Goal: Information Seeking & Learning: Understand process/instructions

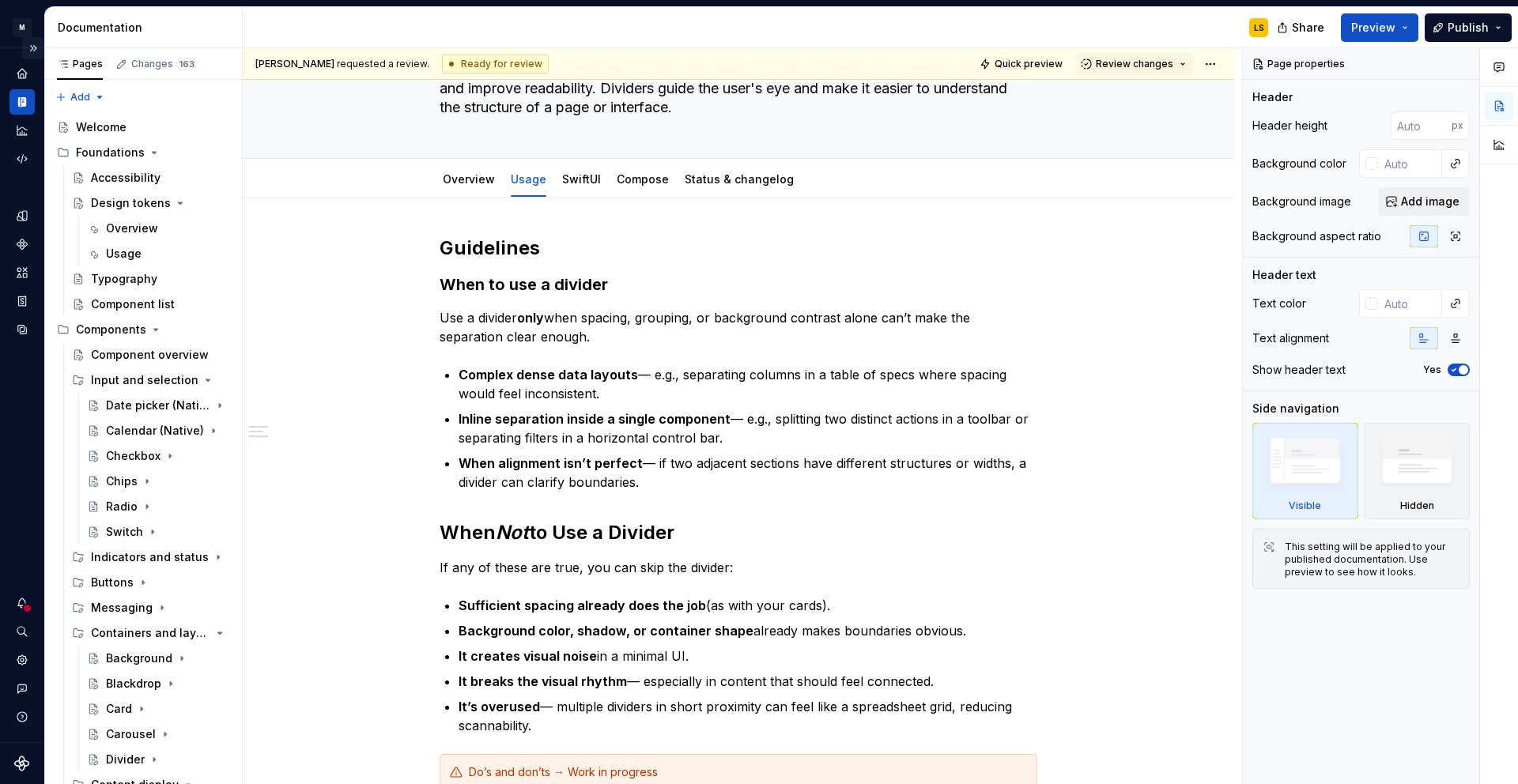
click at [36, 46] on button "Expand sidebar" at bounding box center [33, 48] width 22 height 22
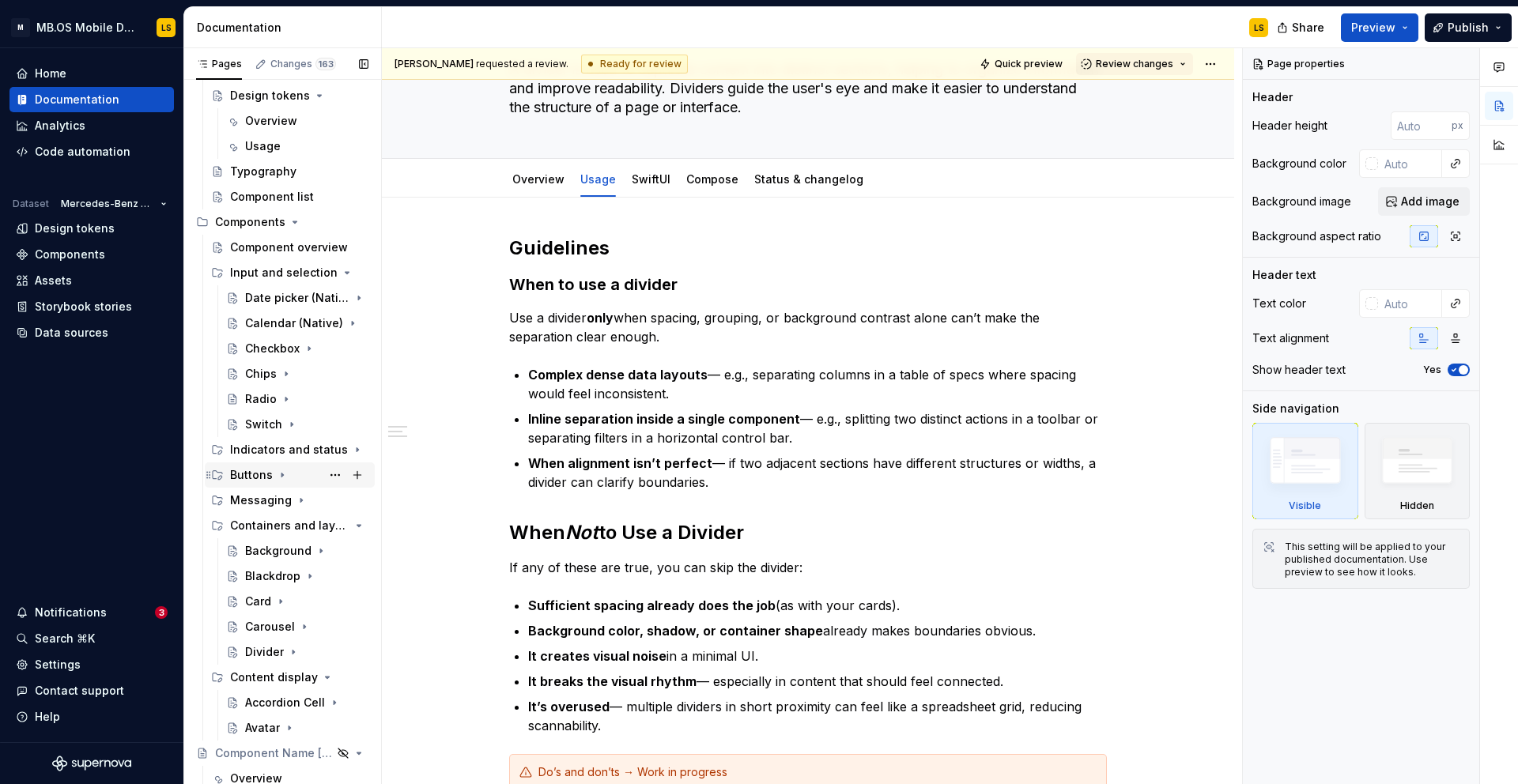
scroll to position [112, 0]
click at [275, 648] on div "Divider" at bounding box center [264, 648] width 39 height 15
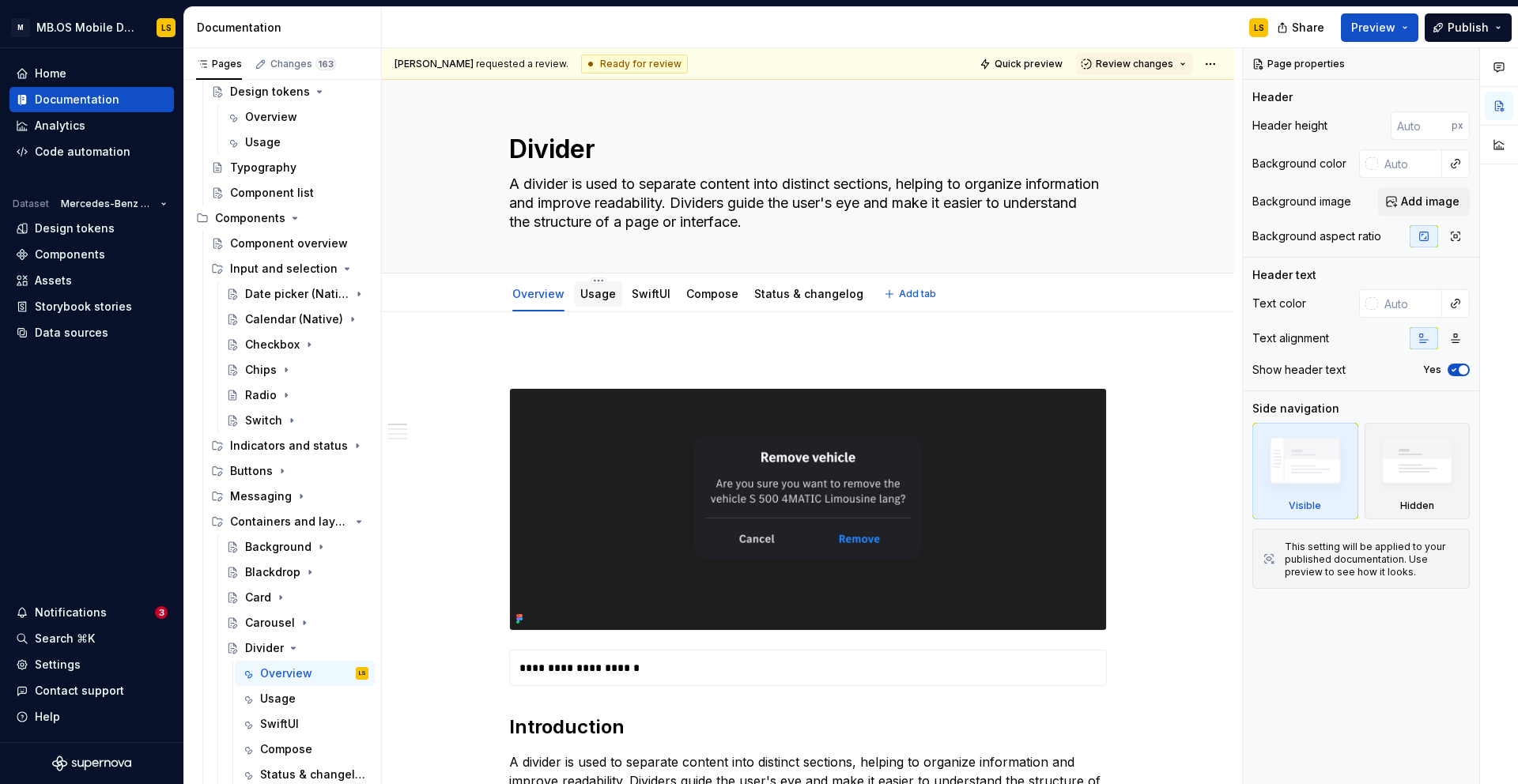
click at [598, 293] on link "Usage" at bounding box center [598, 294] width 36 height 14
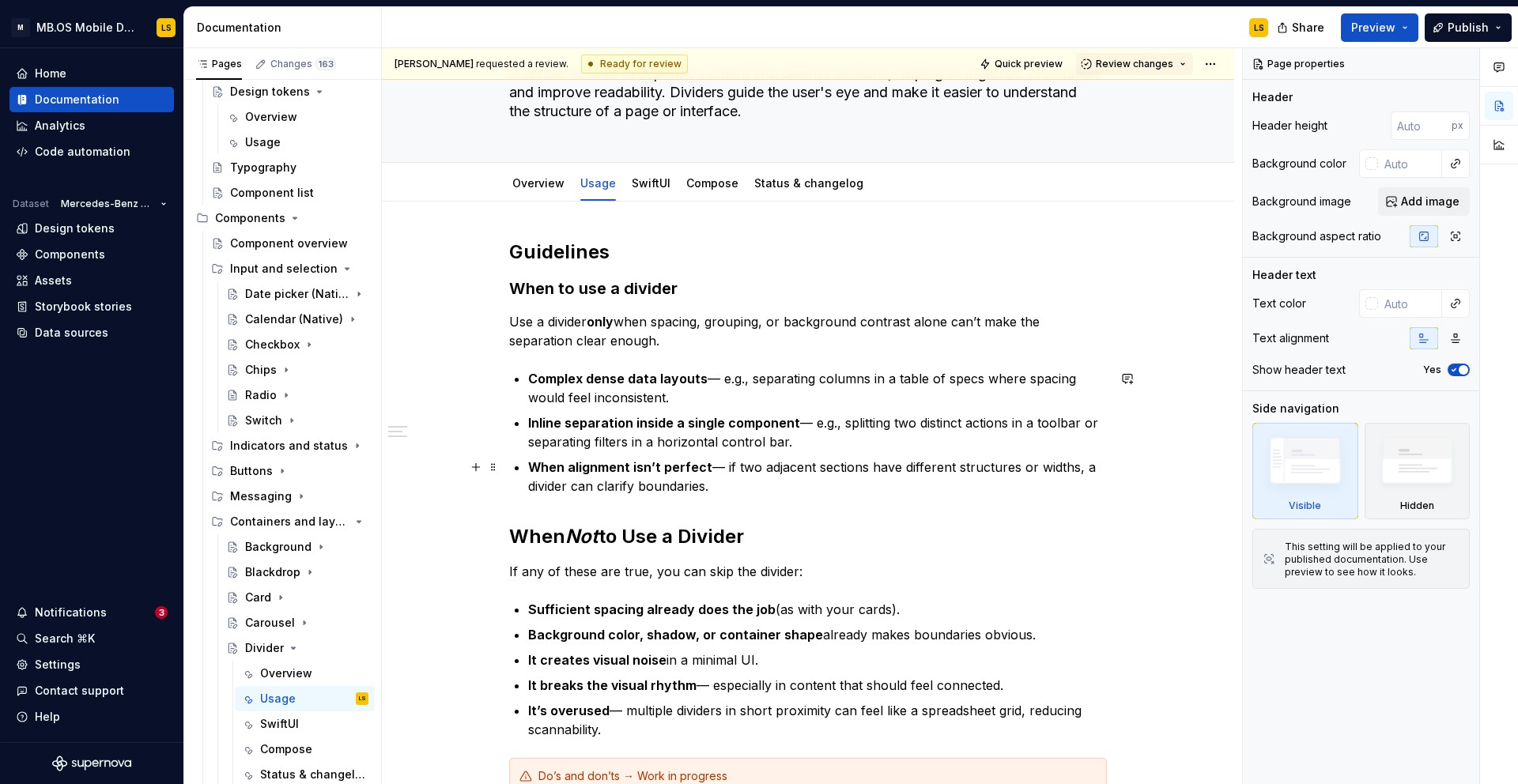
scroll to position [144, 0]
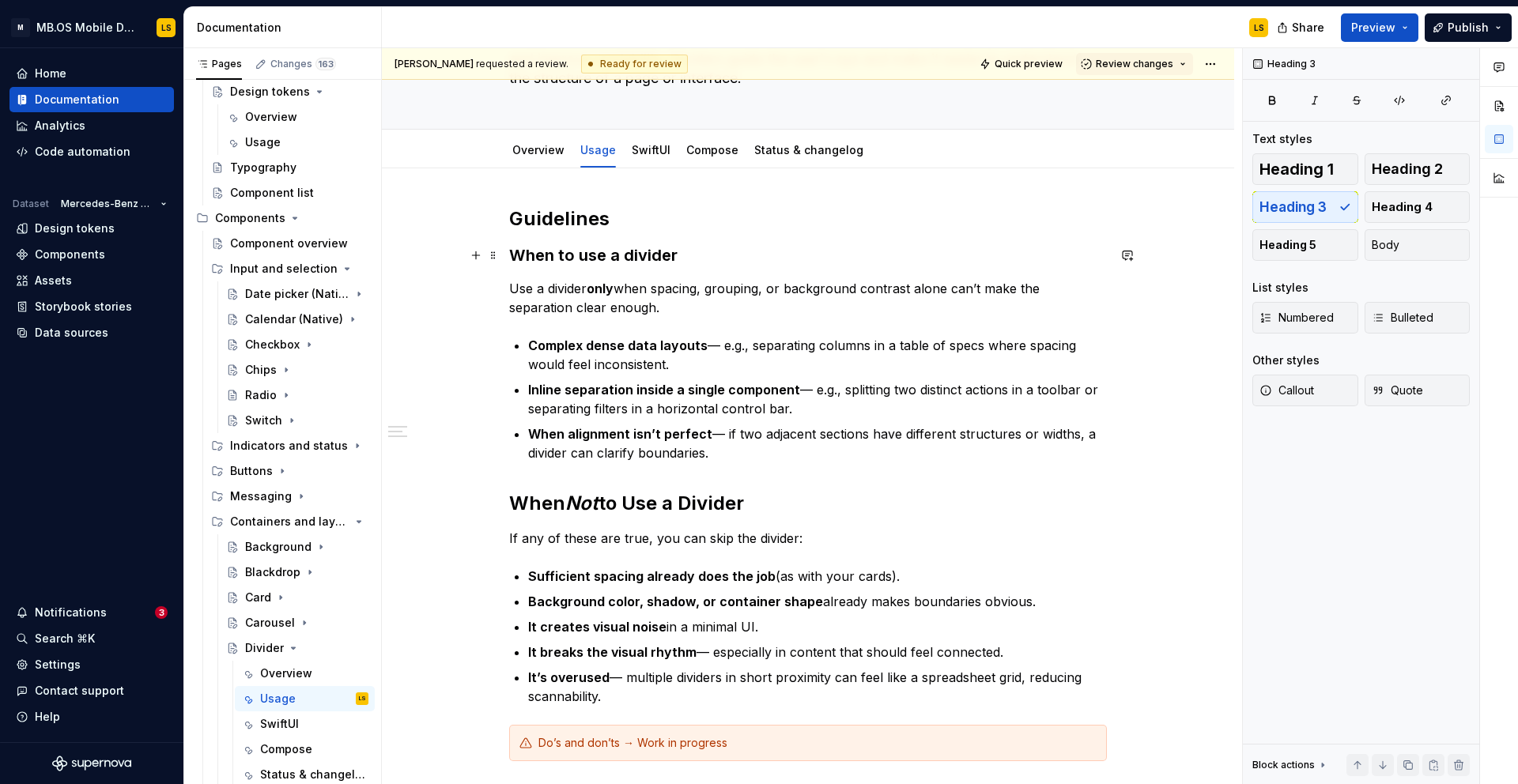
click at [701, 258] on h3 "When to use a divider" at bounding box center [808, 255] width 598 height 22
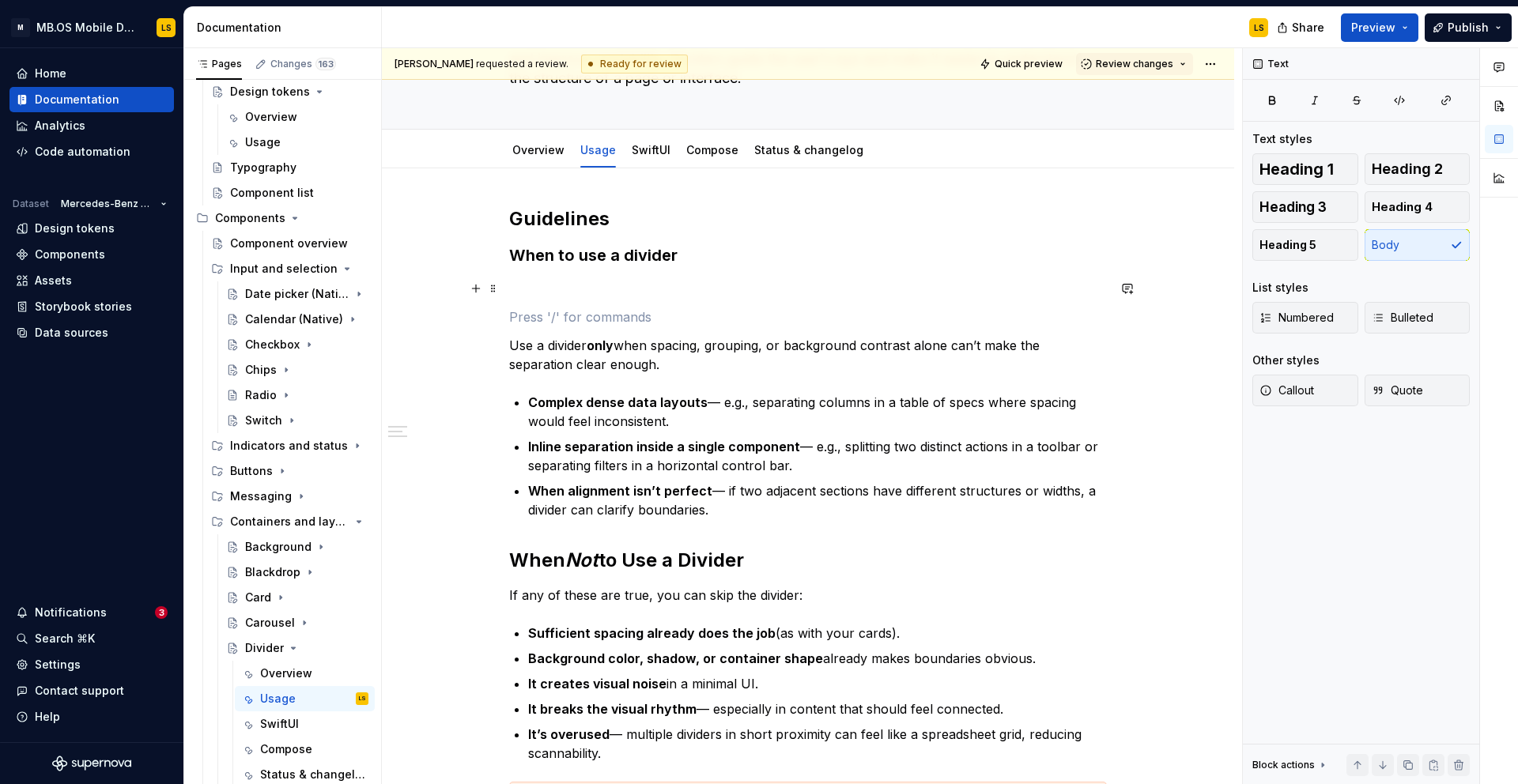
click at [624, 302] on div "Guidelines When to use a divider Use a divider only when spacing, grouping, or …" at bounding box center [808, 512] width 598 height 611
type textarea "*"
click at [526, 284] on p at bounding box center [808, 288] width 598 height 19
click at [479, 289] on button "button" at bounding box center [475, 288] width 22 height 22
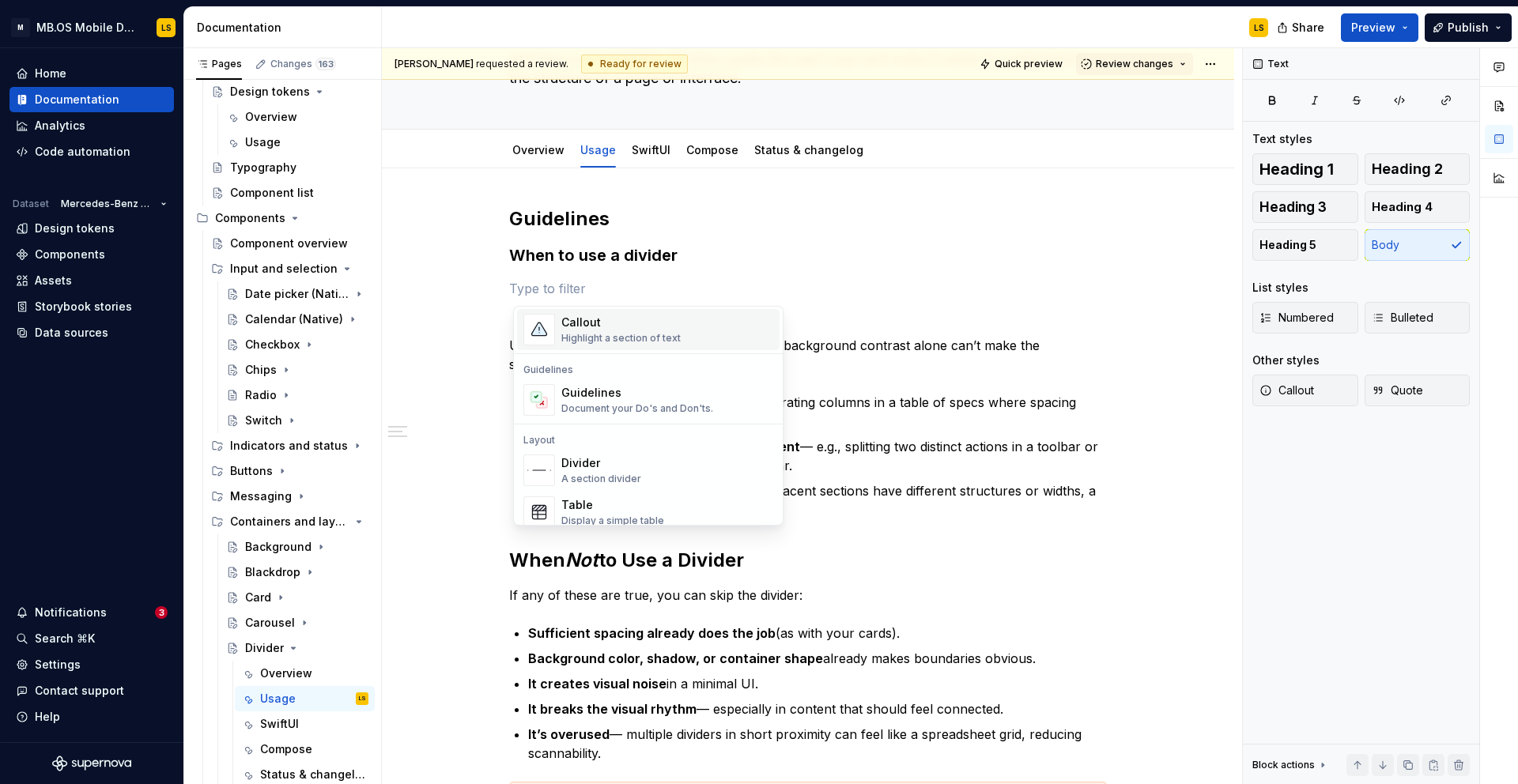
scroll to position [401, 0]
click at [577, 329] on div "Callout Highlight a section of text" at bounding box center [621, 328] width 120 height 30
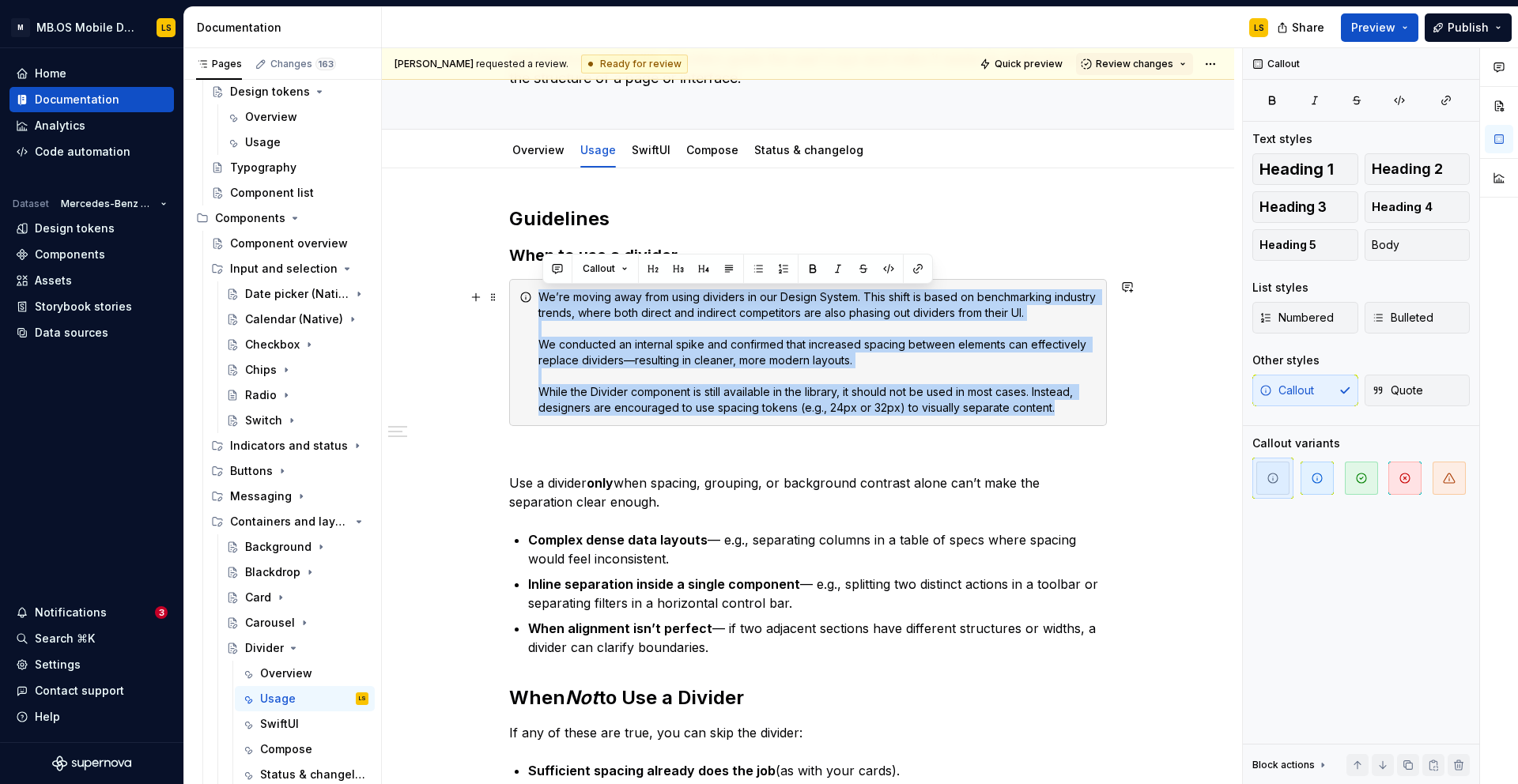
drag, startPoint x: 1082, startPoint y: 412, endPoint x: 541, endPoint y: 298, distance: 552.9
click at [541, 298] on div "We’re moving away from using dividers in our Design System. This shift is based…" at bounding box center [817, 352] width 558 height 126
copy div "We’re moving away from using dividers in our Design System. This shift is based…"
click at [691, 309] on div "We’re moving away from using dividers in our Design System. This shift is based…" at bounding box center [817, 352] width 558 height 126
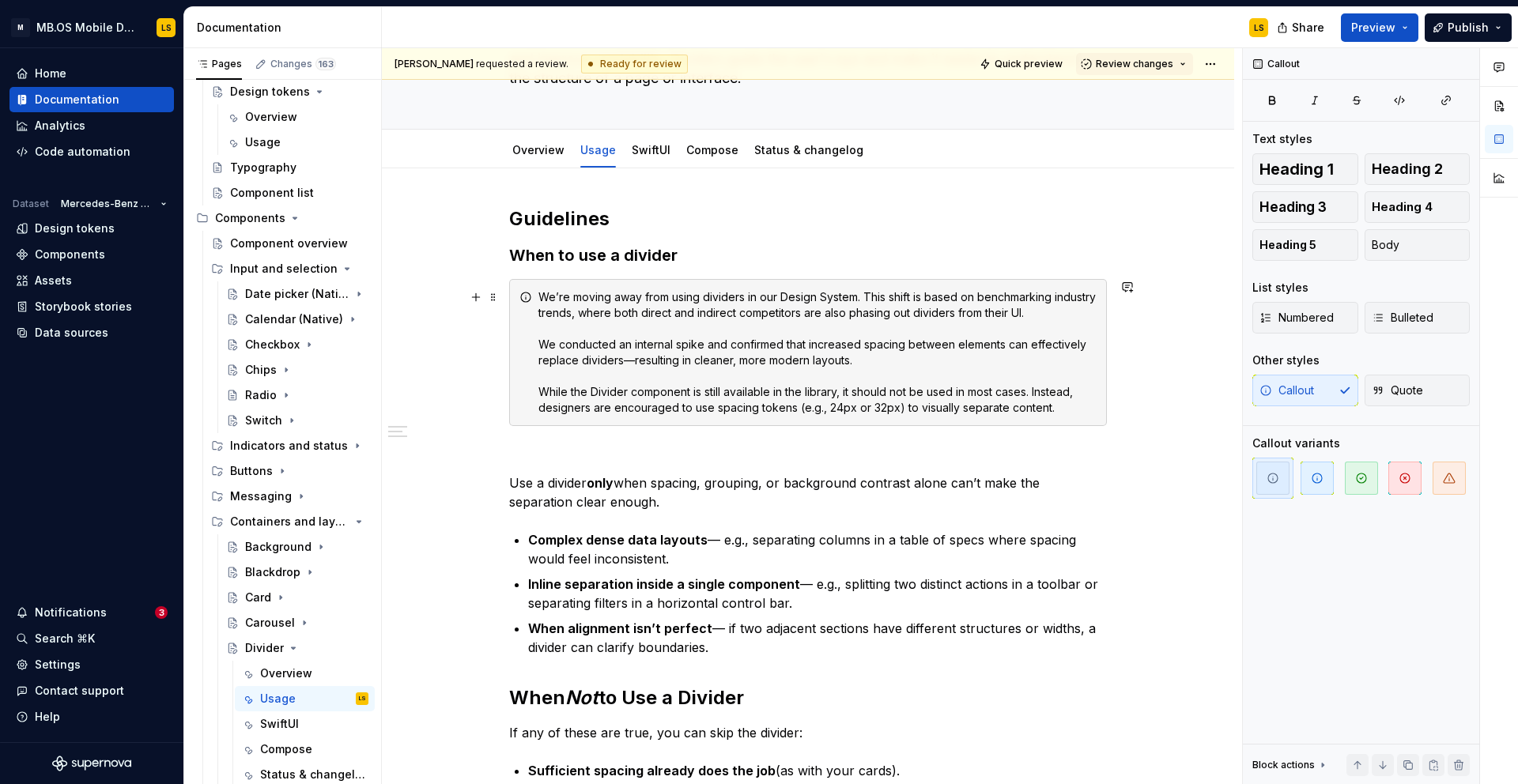
click at [566, 331] on div "We’re moving away from using dividers in our Design System. This shift is based…" at bounding box center [817, 352] width 558 height 126
click at [546, 328] on div "We’re moving away from using dividers in our Design System. This shift is based…" at bounding box center [817, 352] width 558 height 126
click at [603, 336] on div "We’re moving away from using dividers in our Design System. This shift is based…" at bounding box center [817, 352] width 558 height 126
click at [546, 329] on div "We’re moving away from using dividers in our Design System. This shift is based…" at bounding box center [817, 352] width 558 height 126
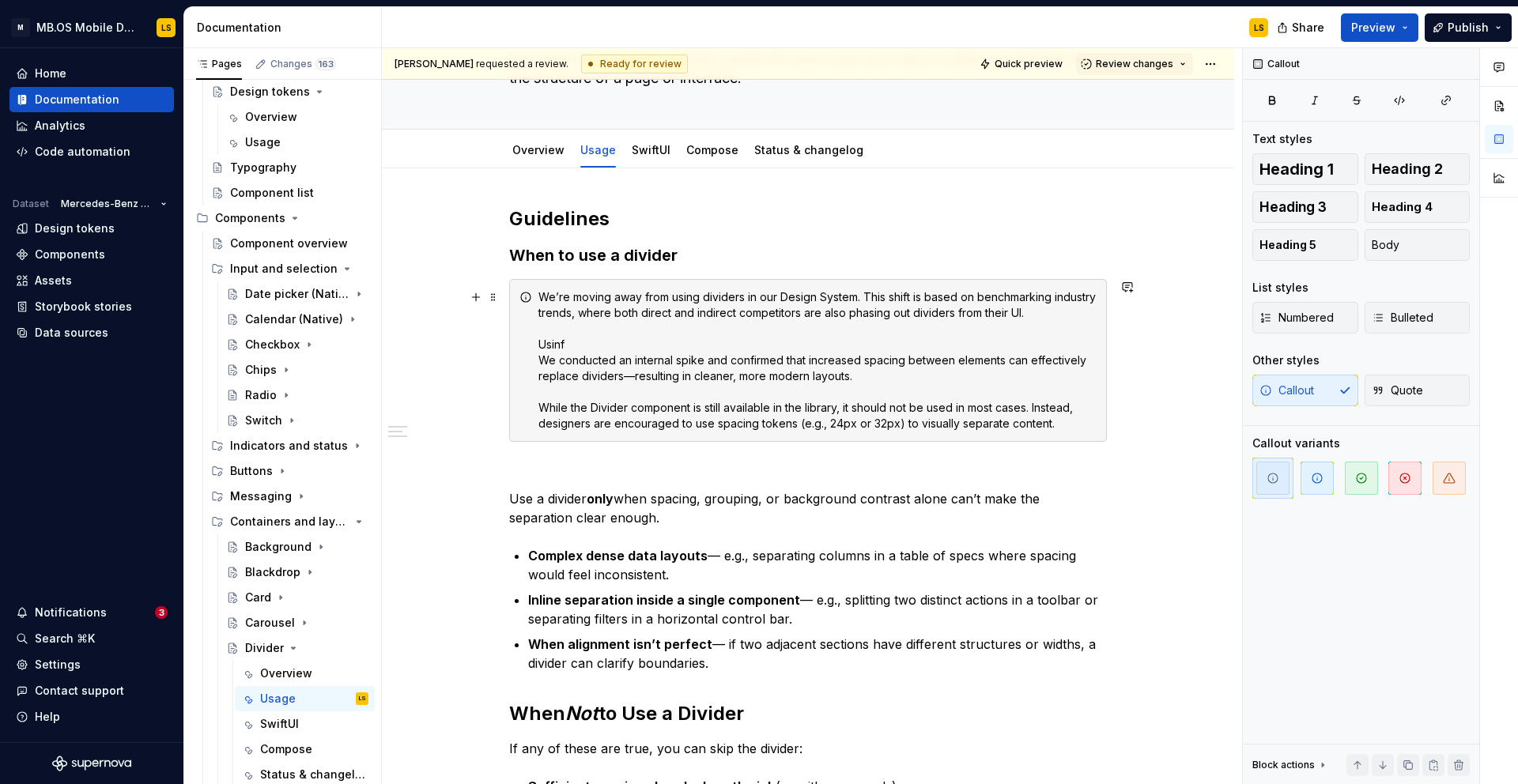
click at [579, 339] on div "We’re moving away from using dividers in our Design System. This shift is based…" at bounding box center [817, 361] width 558 height 143
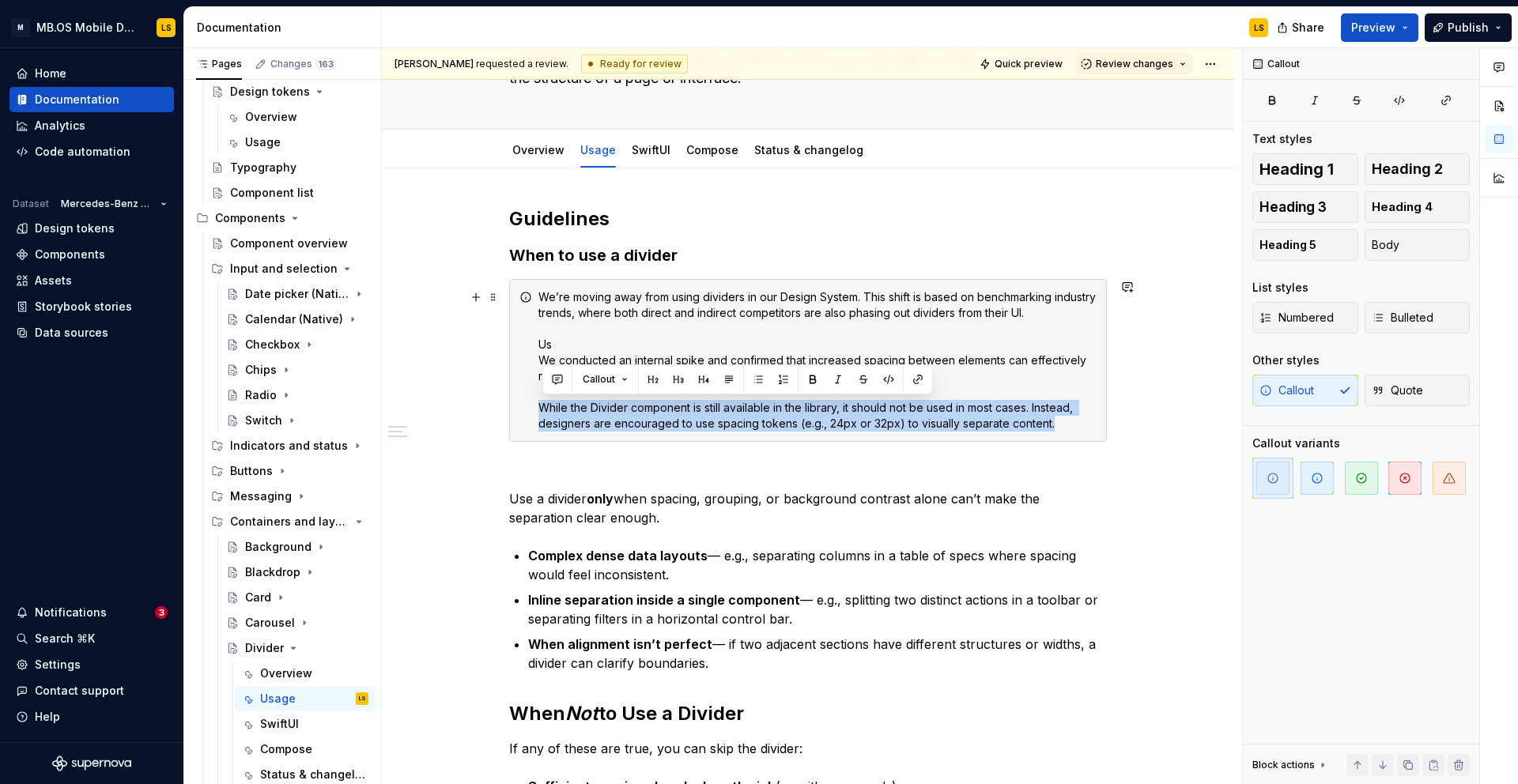
drag, startPoint x: 1071, startPoint y: 423, endPoint x: 546, endPoint y: 410, distance: 525.2
click at [546, 410] on div "We’re moving away from using dividers in our Design System. This shift is based…" at bounding box center [817, 361] width 558 height 143
copy div "While the Divider component is still available in the library, it should not be…"
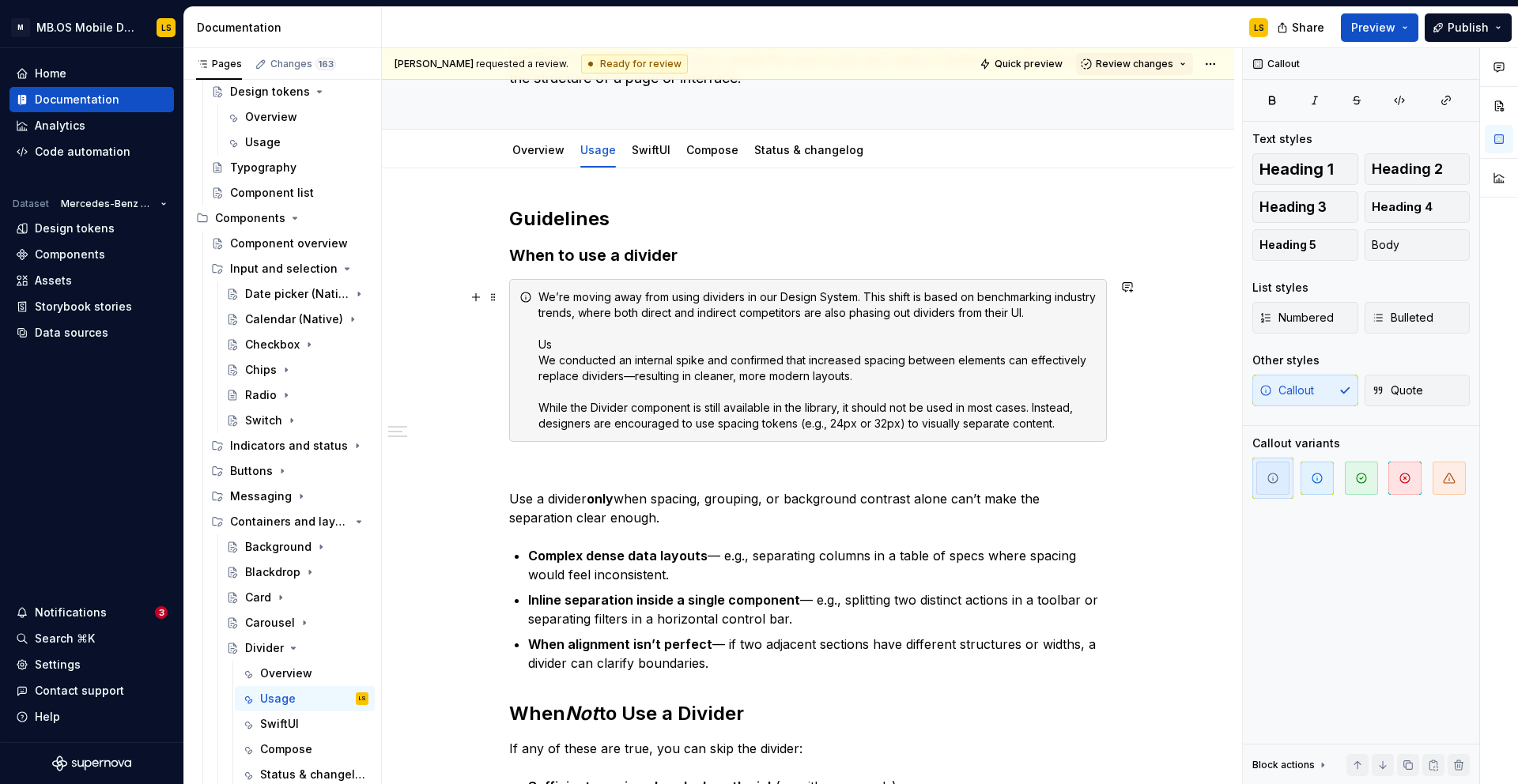
click at [547, 348] on div "We’re moving away from using dividers in our Design System. This shift is based…" at bounding box center [817, 361] width 558 height 143
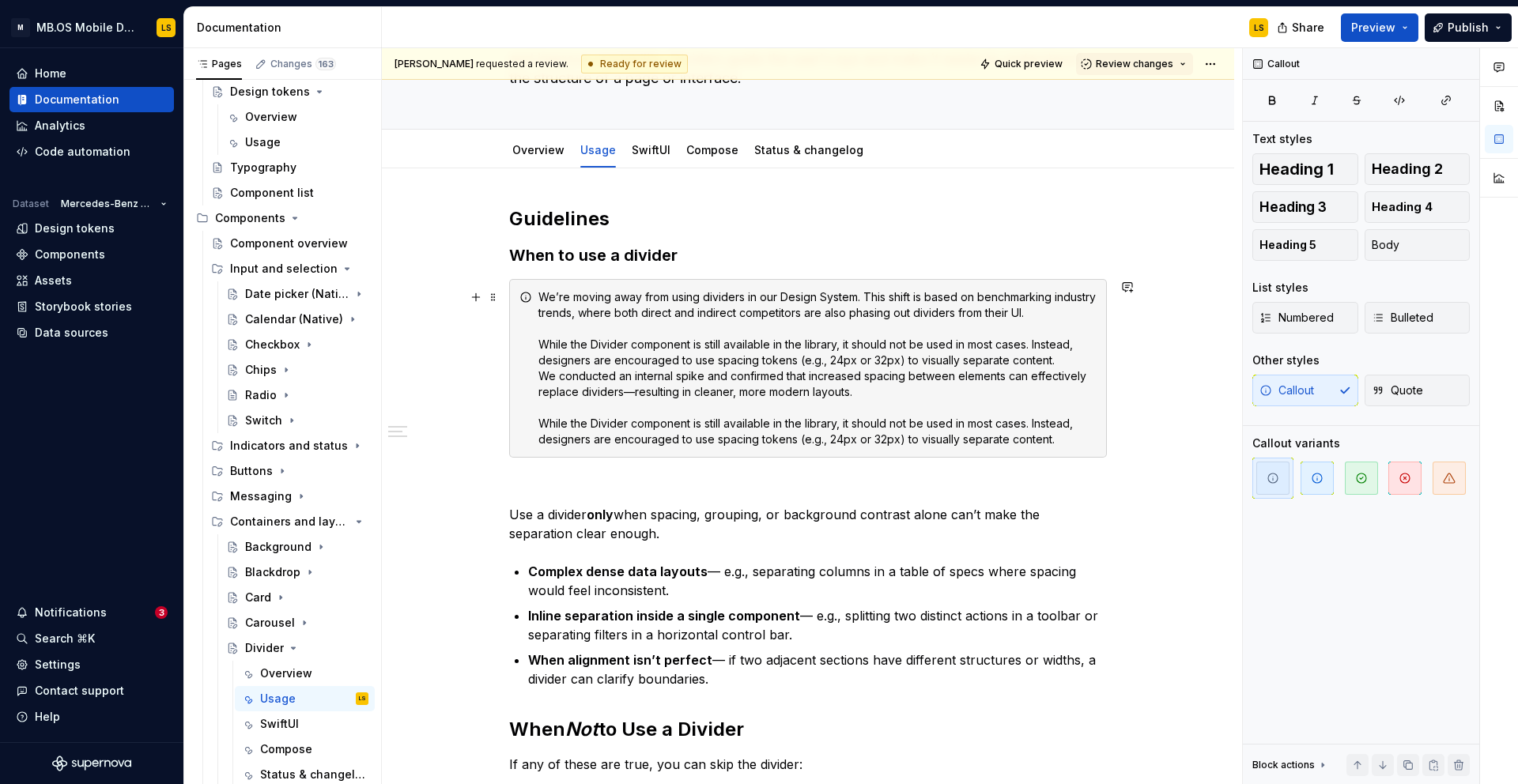
click at [555, 344] on div "We’re moving away from using dividers in our Design System. This shift is based…" at bounding box center [817, 368] width 558 height 158
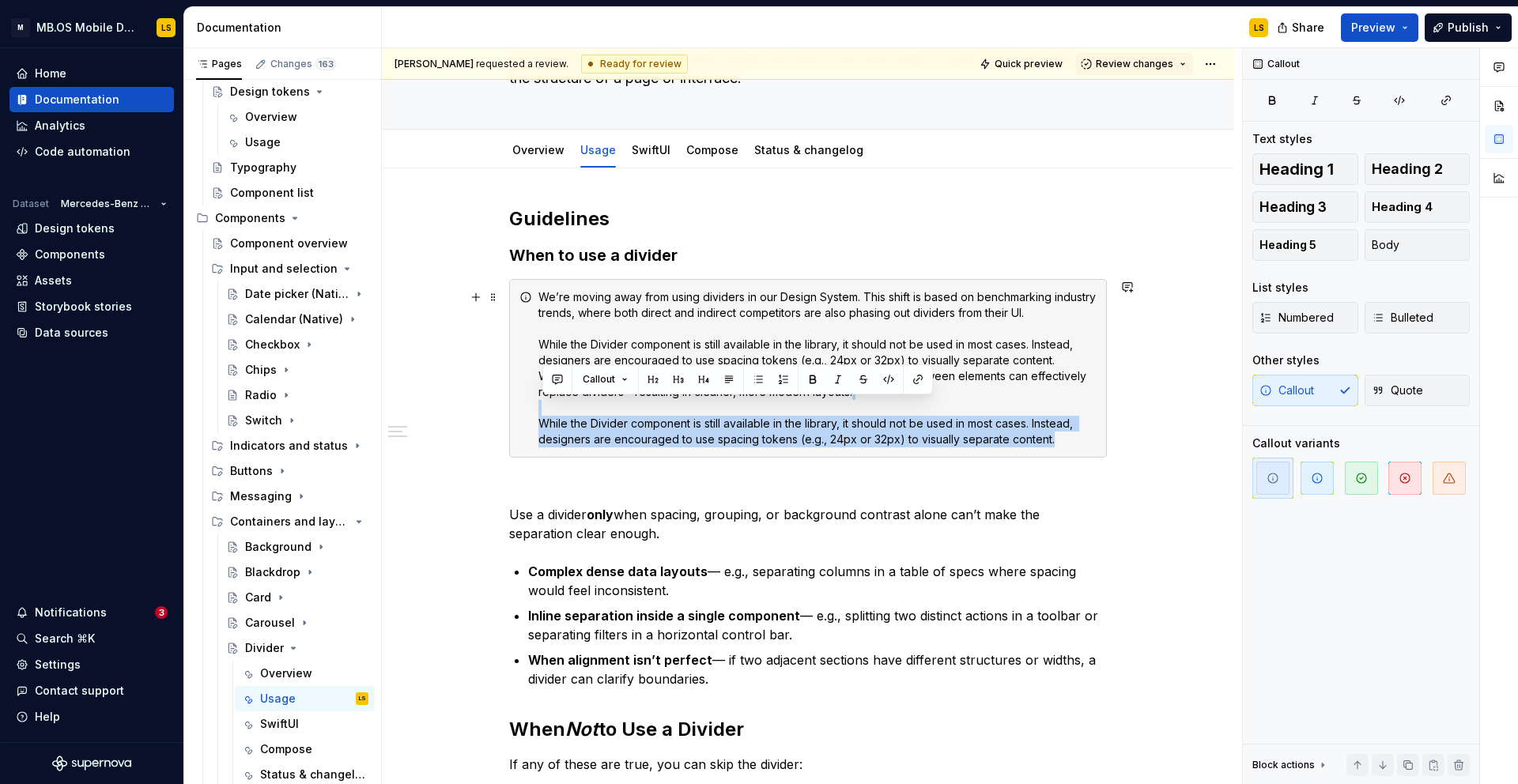
drag, startPoint x: 1086, startPoint y: 445, endPoint x: 577, endPoint y: 410, distance: 510.2
click at [577, 410] on div "We’re moving away from using dividers in our Design System. This shift is based…" at bounding box center [817, 368] width 558 height 158
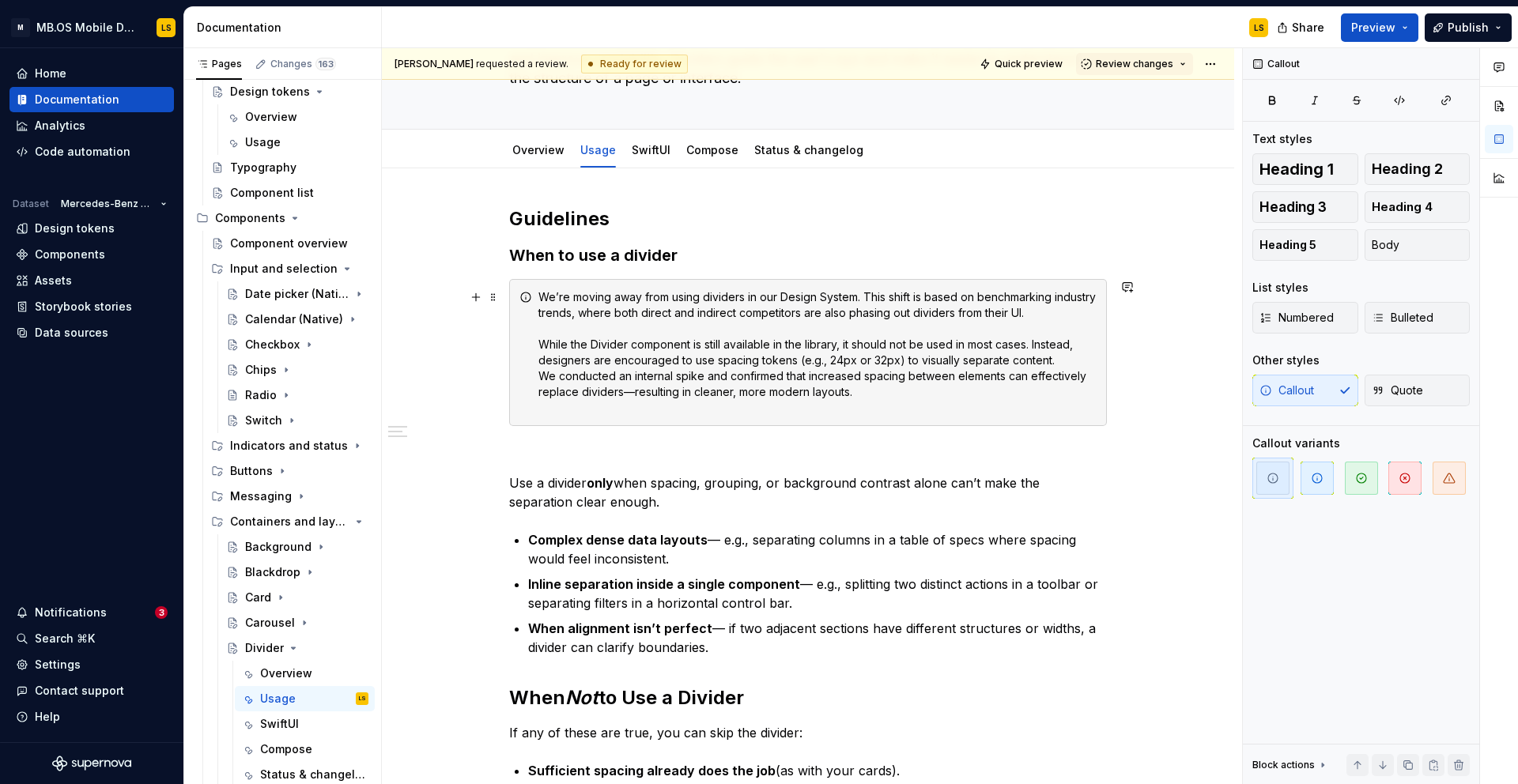
click at [1065, 359] on div "We’re moving away from using dividers in our Design System. This shift is based…" at bounding box center [817, 352] width 558 height 126
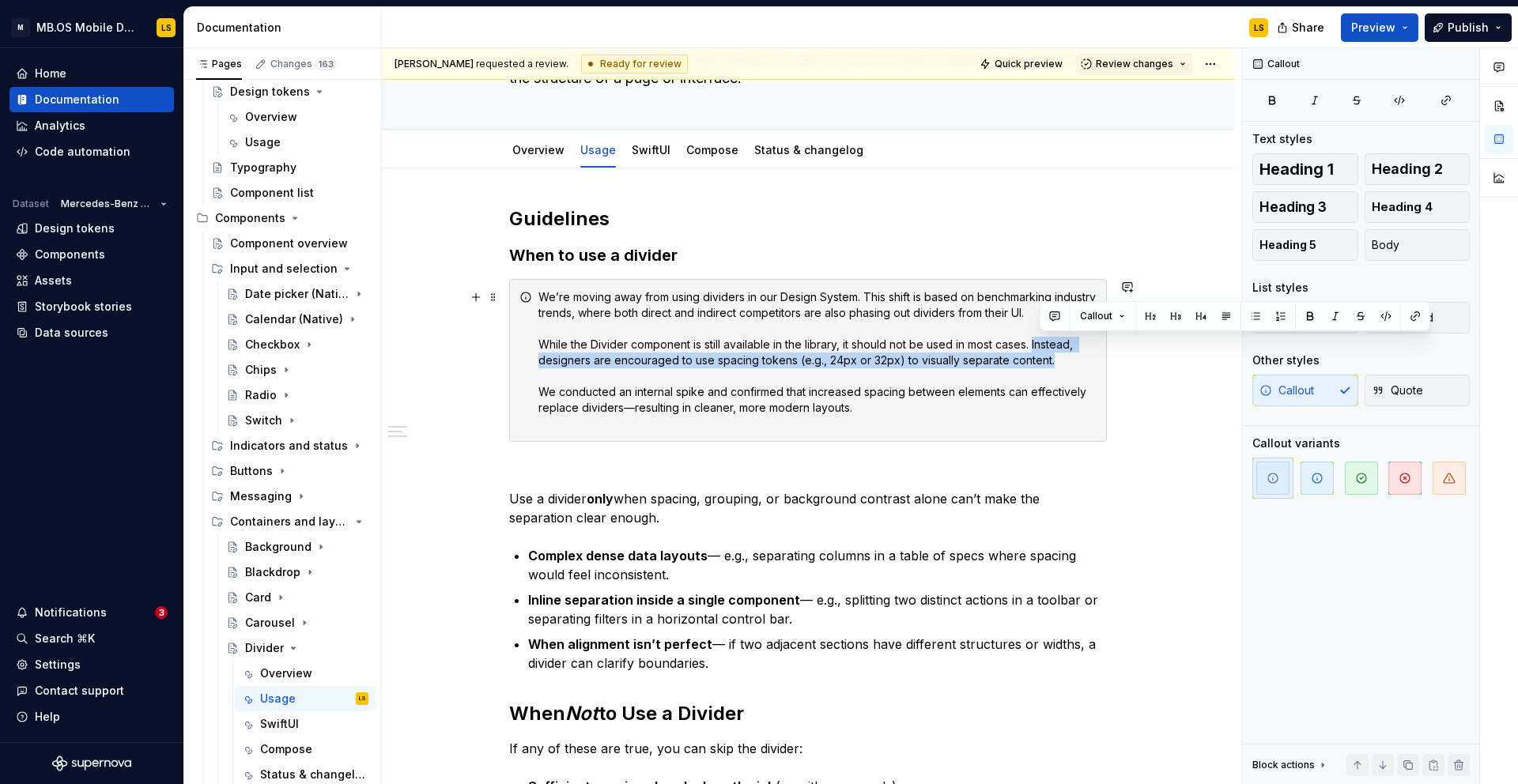
drag, startPoint x: 1041, startPoint y: 342, endPoint x: 1071, endPoint y: 358, distance: 34.0
click at [1071, 358] on div "We’re moving away from using dividers in our Design System. This shift is based…" at bounding box center [817, 361] width 558 height 143
copy div "Instead, designers are encouraged to use spacing tokens (e.g., 24px or 32px) to…"
click at [848, 332] on div "We’re moving away from using dividers in our Design System. This shift is based…" at bounding box center [817, 361] width 558 height 143
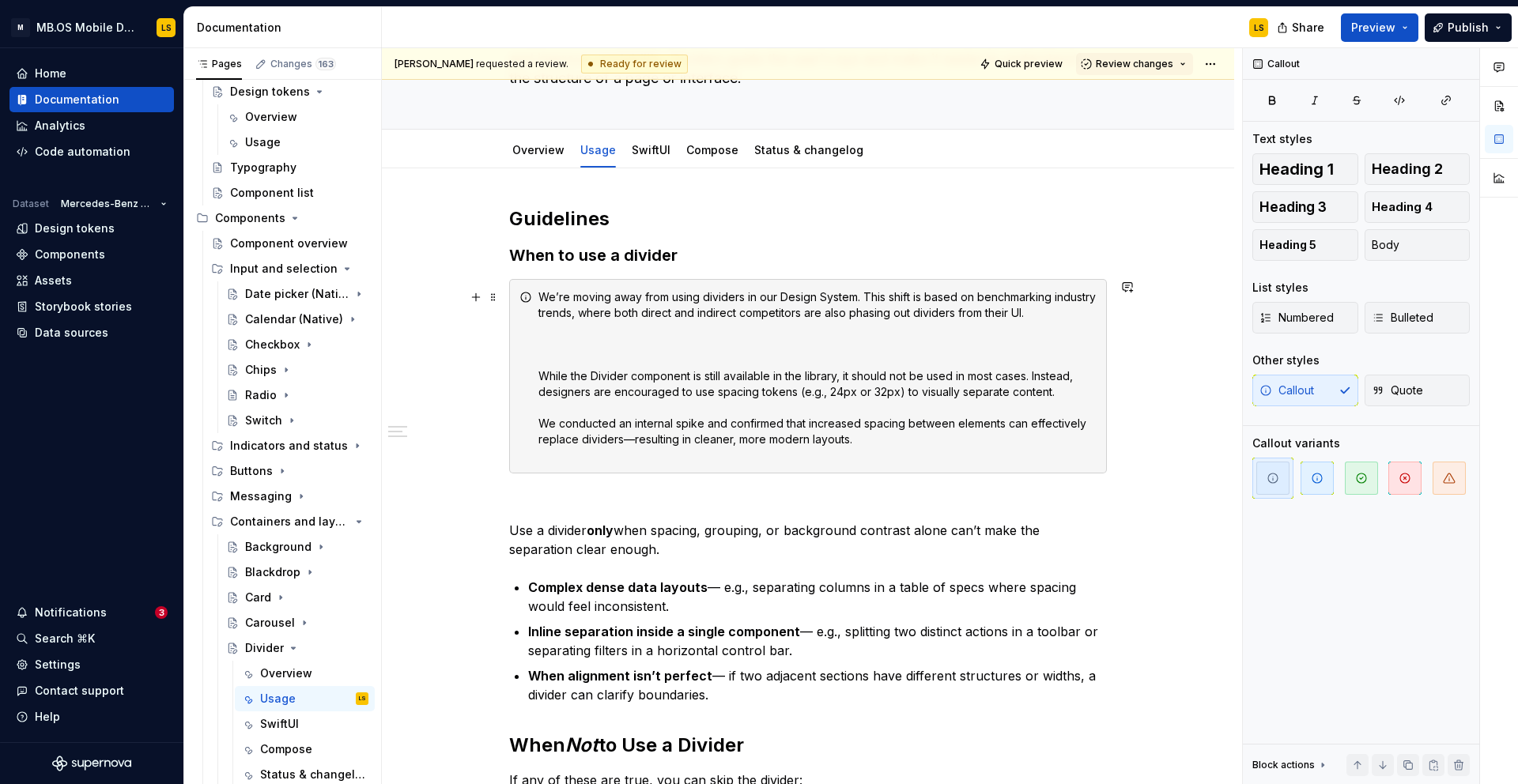
click at [780, 348] on div "We’re moving away from using dividers in our Design System. This shift is based…" at bounding box center [817, 376] width 558 height 174
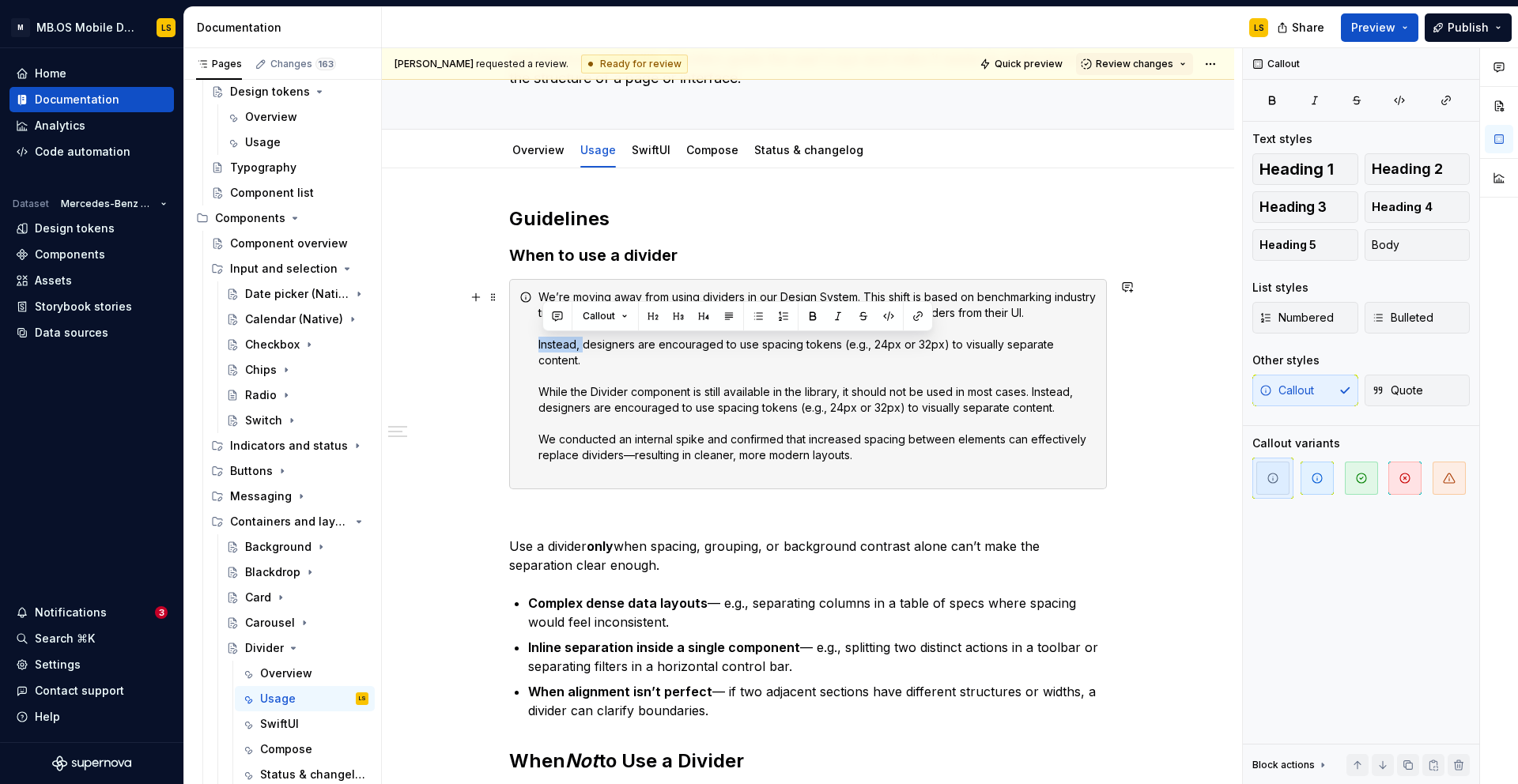
drag, startPoint x: 588, startPoint y: 344, endPoint x: 532, endPoint y: 344, distance: 56.0
click at [532, 344] on div "We’re moving away from using dividers in our Design System. This shift is based…" at bounding box center [808, 384] width 598 height 210
drag, startPoint x: 759, startPoint y: 347, endPoint x: 677, endPoint y: 348, distance: 82.0
click at [677, 348] on div "We’re moving away from using dividers in our Design System. This shift is based…" at bounding box center [817, 384] width 558 height 190
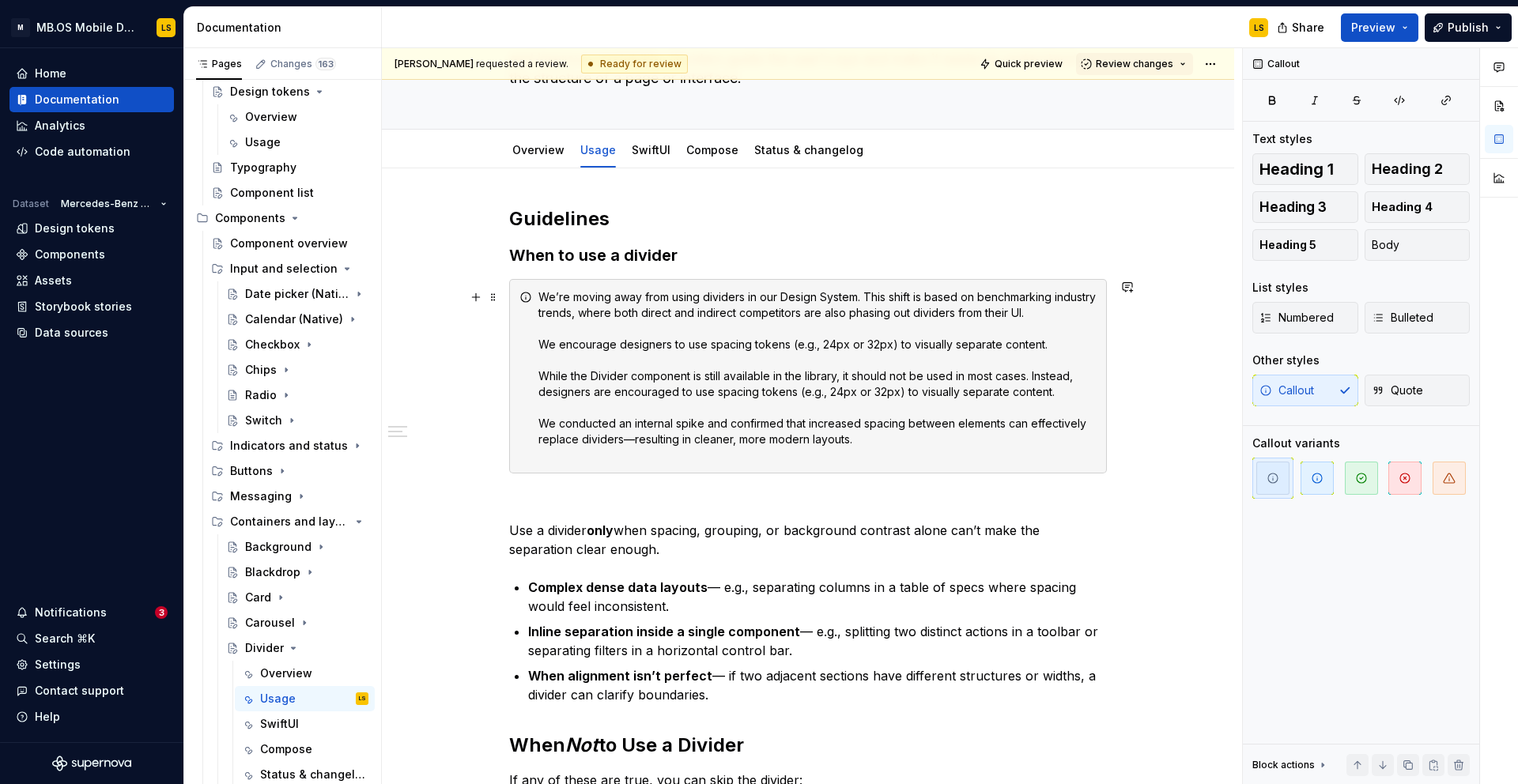
click at [1044, 346] on div "We’re moving away from using dividers in our Design System. This shift is based…" at bounding box center [817, 376] width 558 height 174
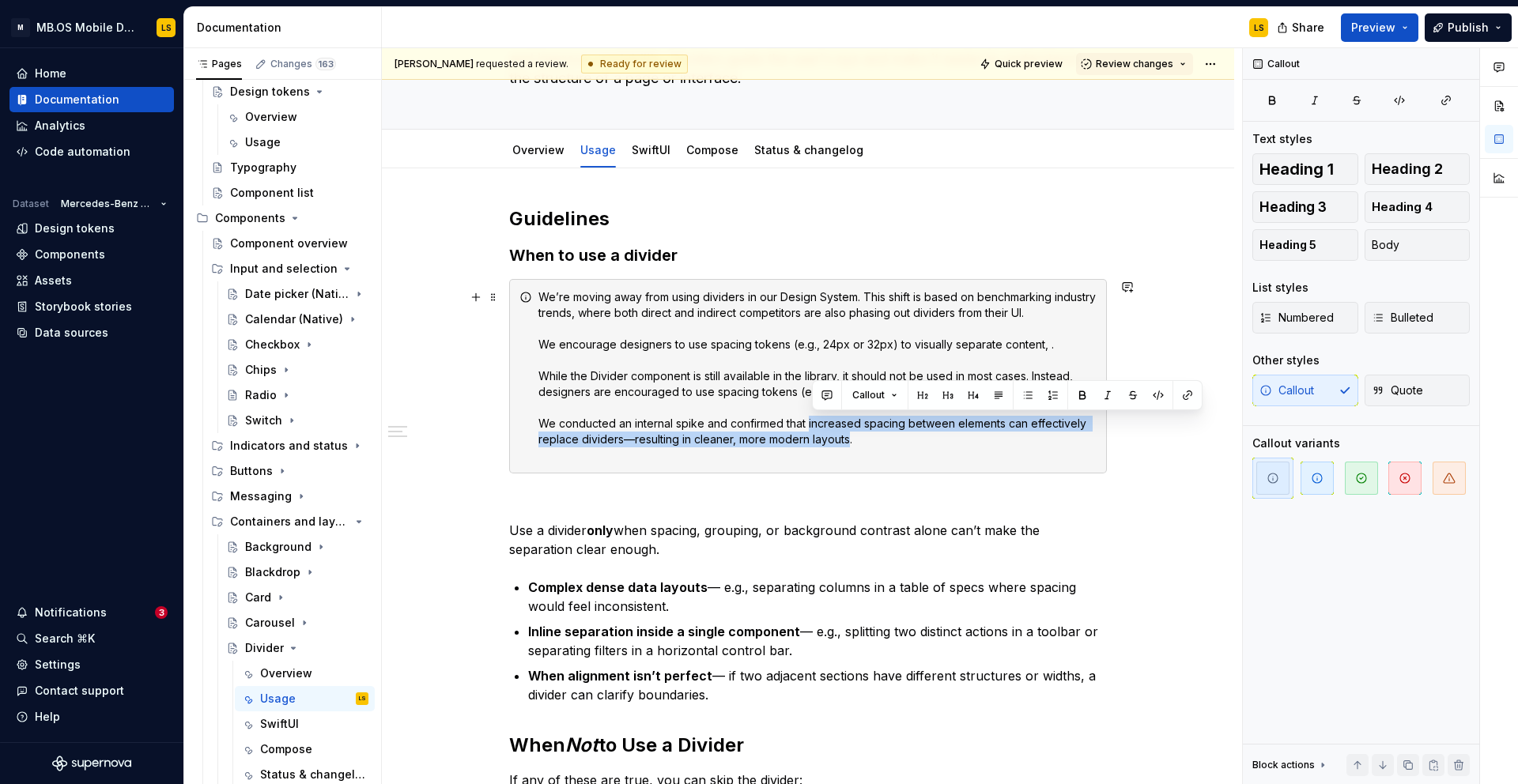
drag, startPoint x: 852, startPoint y: 442, endPoint x: 812, endPoint y: 426, distance: 43.1
click at [812, 426] on div "We’re moving away from using dividers in our Design System. This shift is based…" at bounding box center [817, 376] width 558 height 174
copy div "increased spacing between elements can effectively replace dividers—resulting i…"
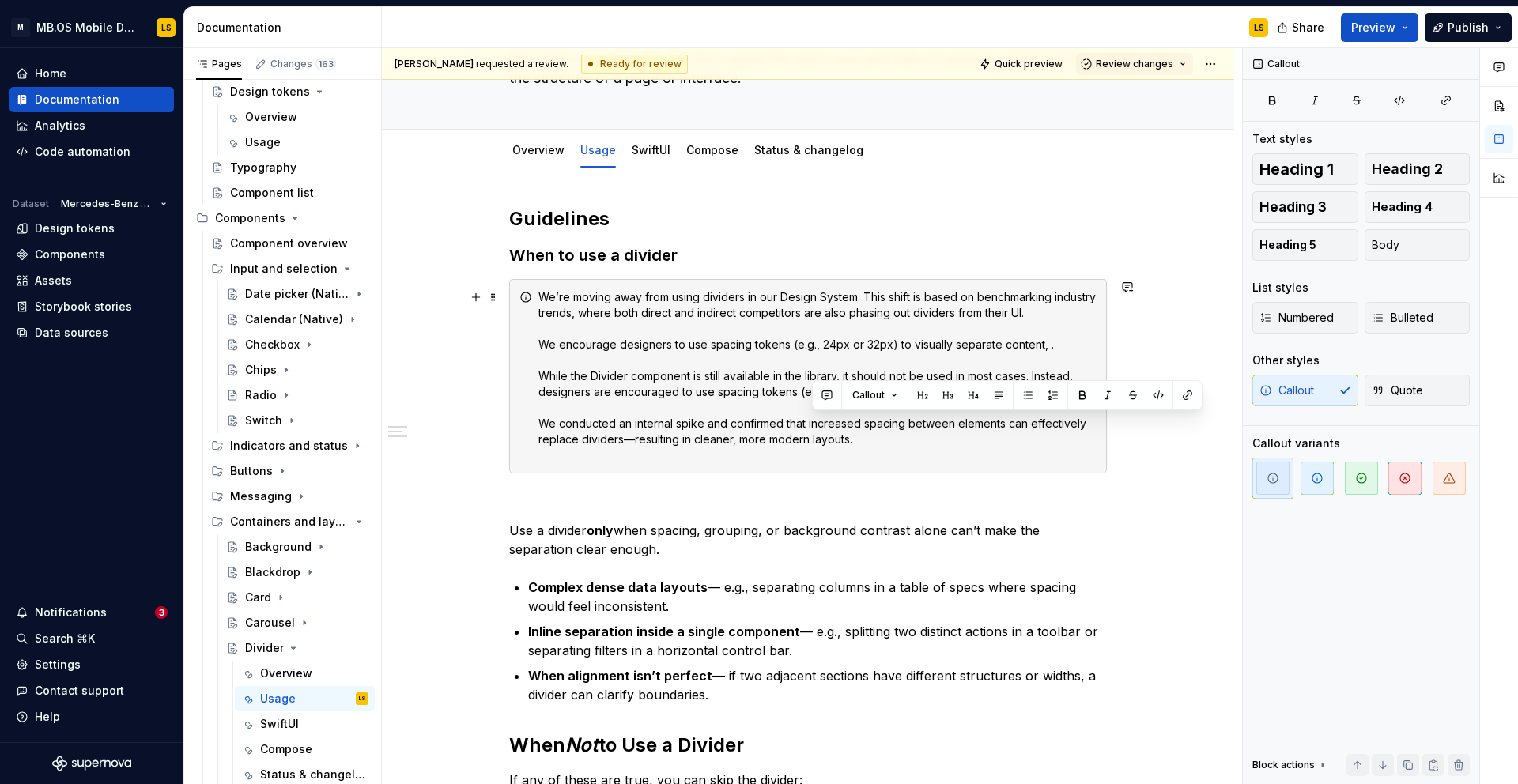
click at [1022, 344] on div "We’re moving away from using dividers in our Design System. This shift is based…" at bounding box center [817, 376] width 558 height 174
click at [1049, 344] on div "We’re moving away from using dividers in our Design System. This shift is based…" at bounding box center [817, 376] width 558 height 174
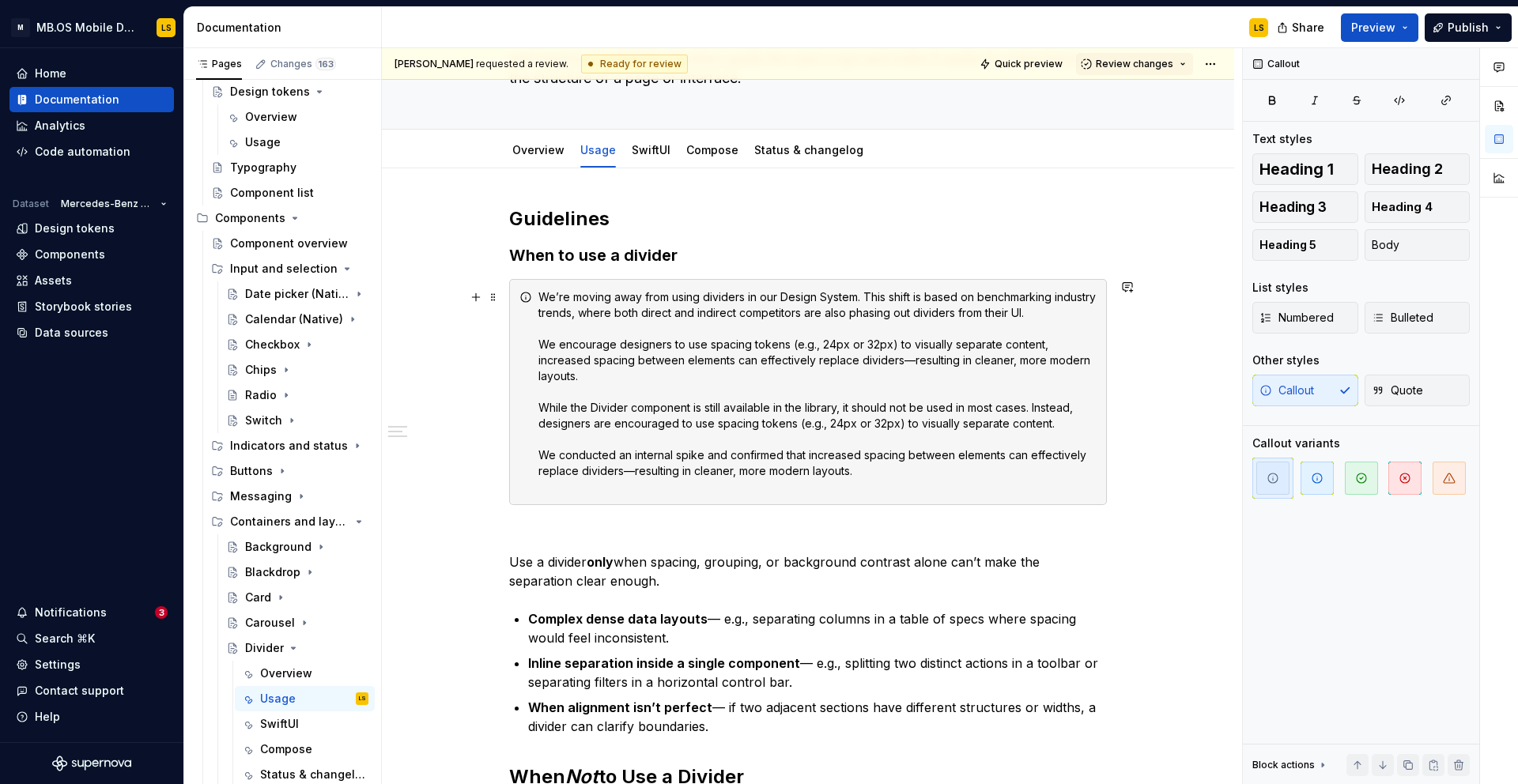
click at [541, 360] on div "We’re moving away from using dividers in our Design System. This shift is based…" at bounding box center [817, 392] width 558 height 205
click at [594, 365] on div "We’re moving away from using dividers in our Design System. This shift is based…" at bounding box center [817, 392] width 558 height 205
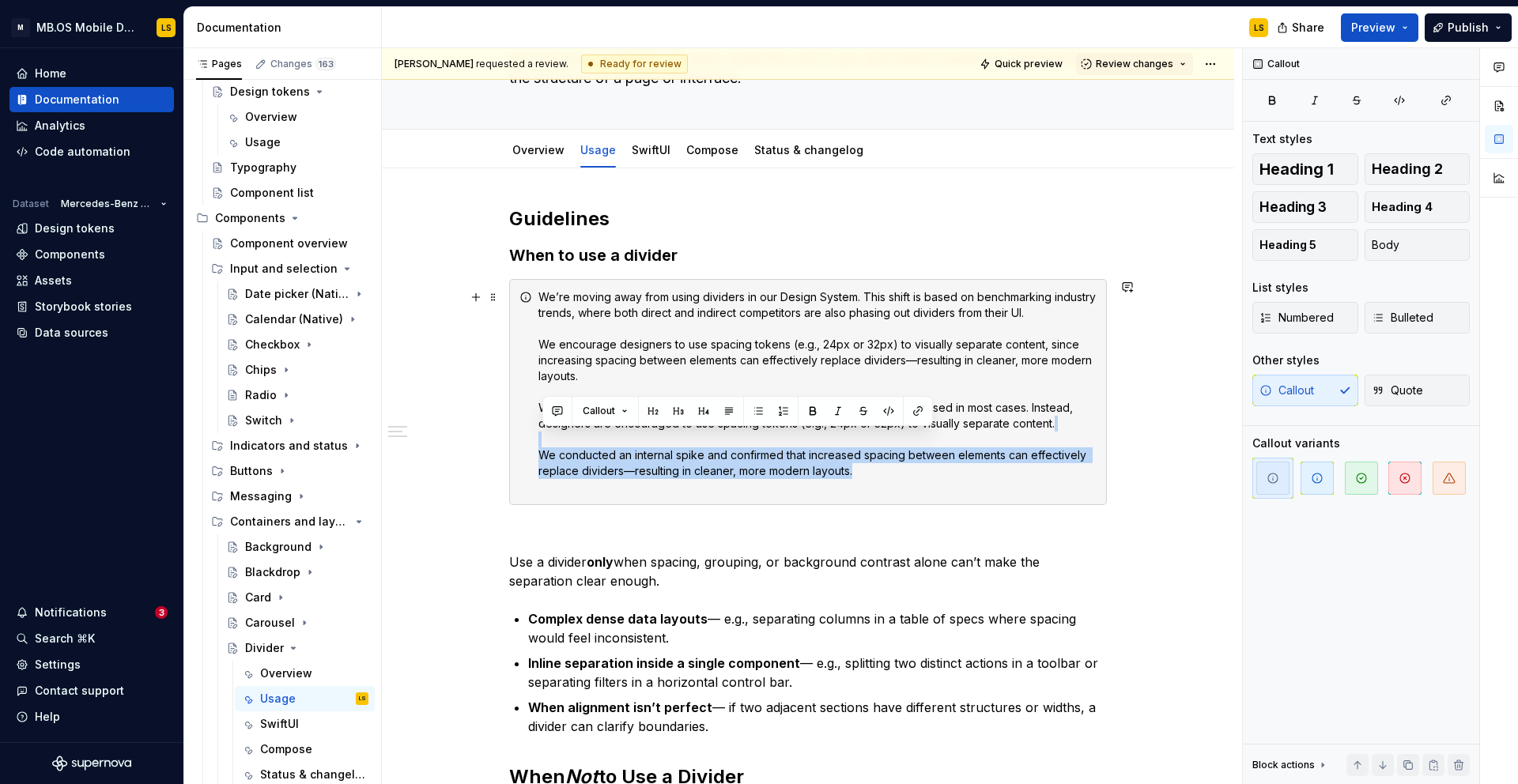
drag, startPoint x: 935, startPoint y: 477, endPoint x: 572, endPoint y: 442, distance: 364.7
click at [572, 442] on div "We’re moving away from using dividers in our Design System. This shift is based…" at bounding box center [817, 392] width 558 height 205
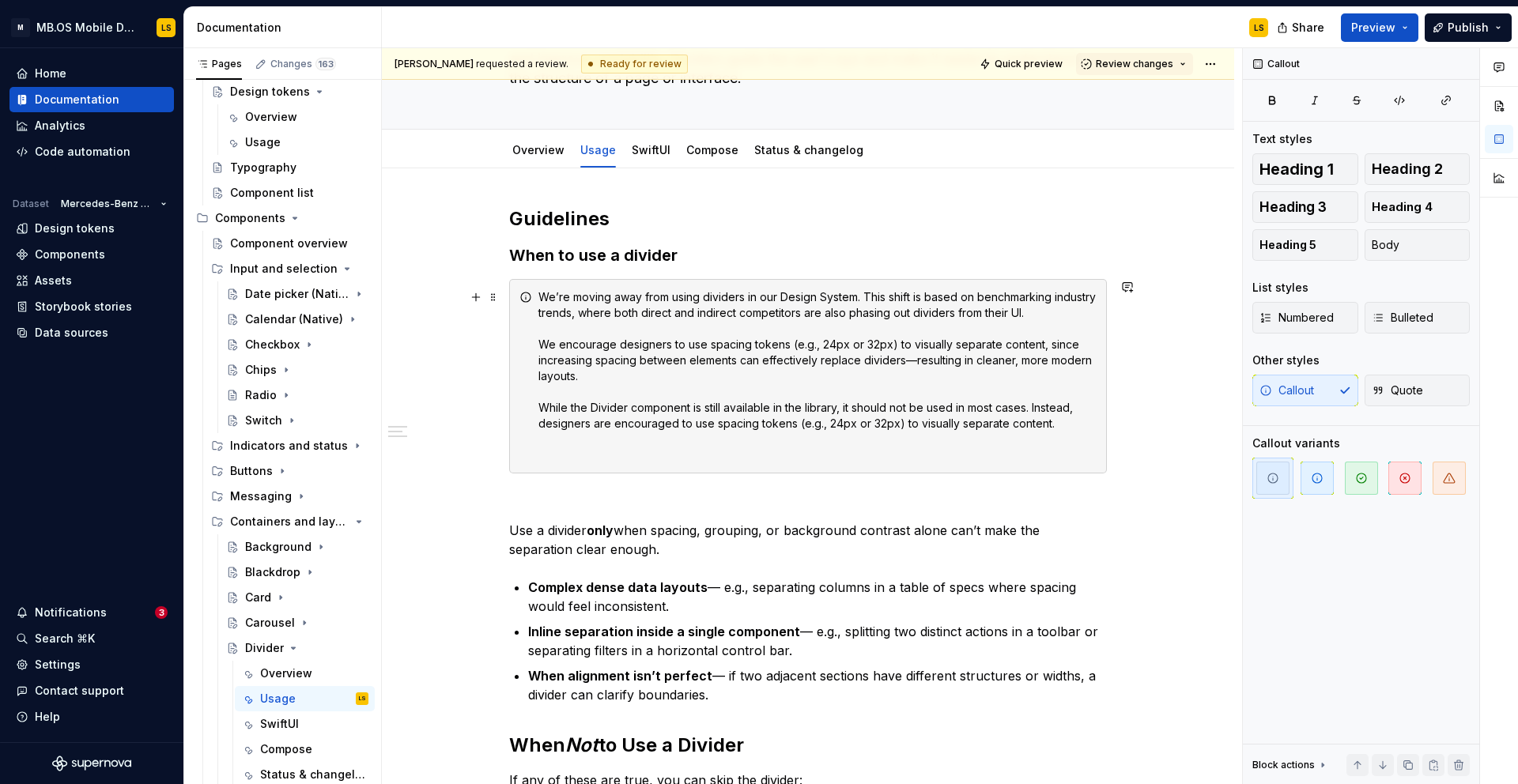
click at [598, 379] on div "We’re moving away from using dividers in our Design System. This shift is based…" at bounding box center [817, 376] width 558 height 174
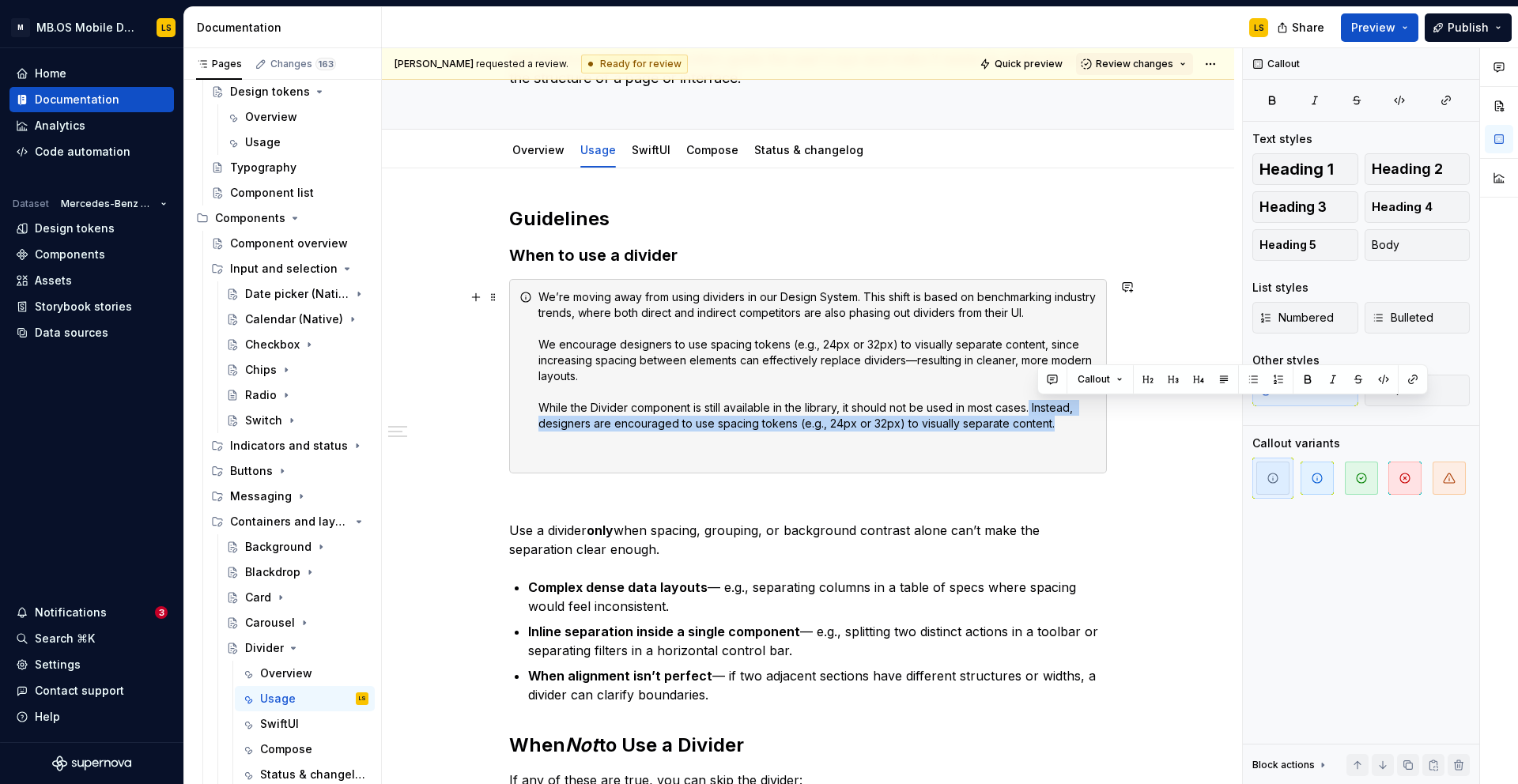
drag, startPoint x: 1076, startPoint y: 421, endPoint x: 1038, endPoint y: 409, distance: 39.8
click at [1038, 409] on div "We’re moving away from using dividers in our Design System. This shift is based…" at bounding box center [817, 376] width 558 height 174
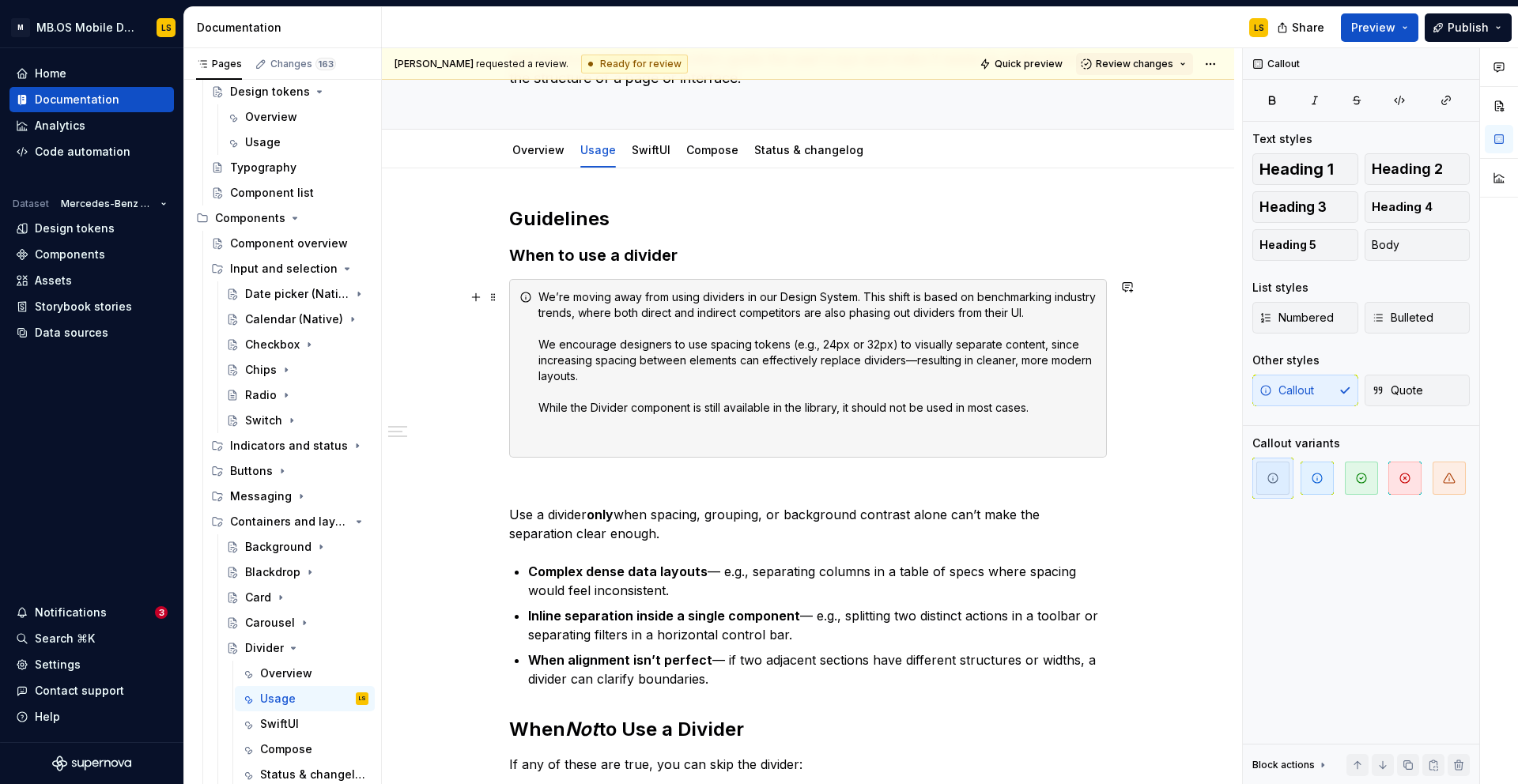
click at [961, 440] on div "We’re moving away from using dividers in our Design System. This shift is based…" at bounding box center [817, 368] width 558 height 158
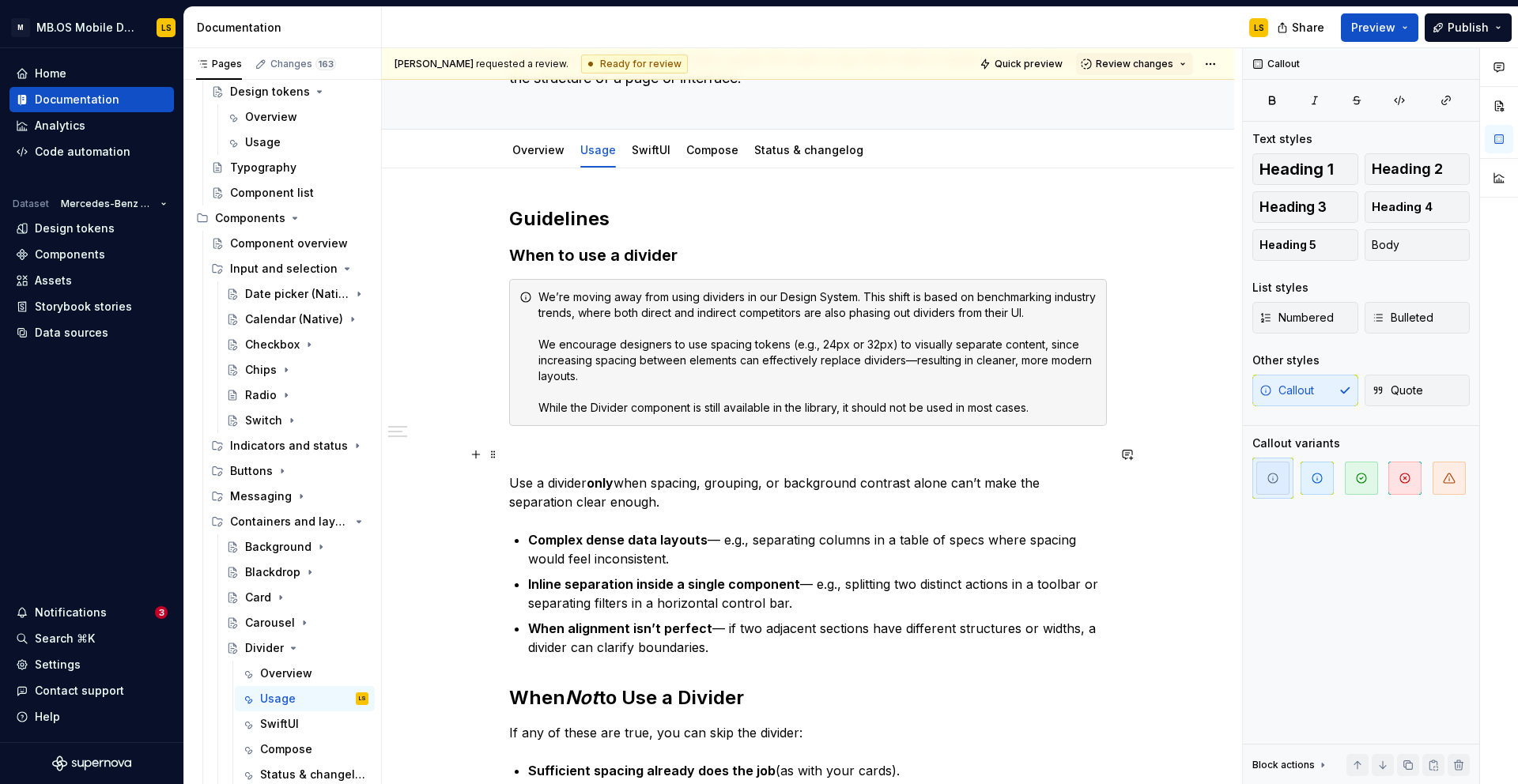
click at [787, 455] on p at bounding box center [808, 454] width 598 height 19
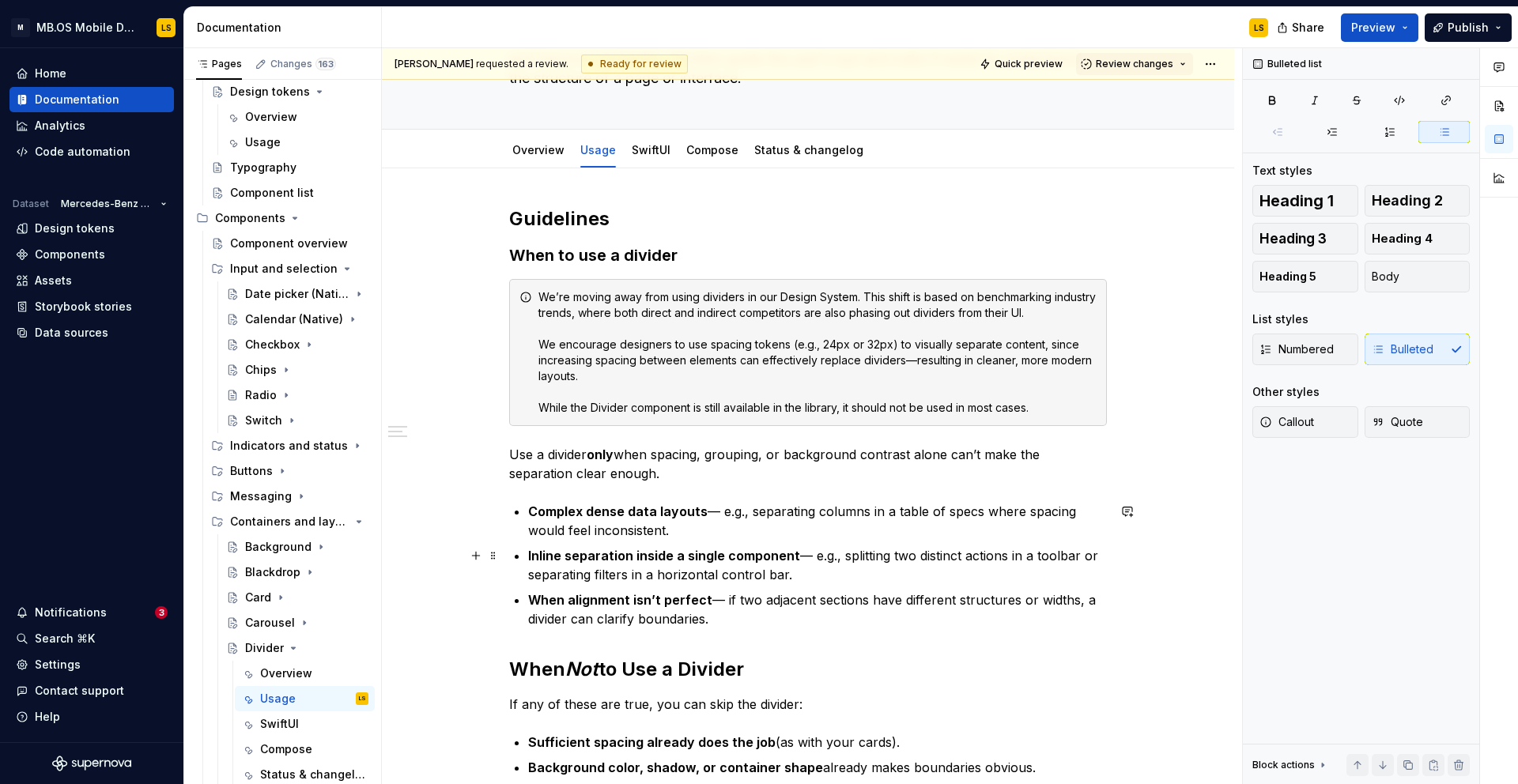
click at [762, 583] on p "Inline separation inside a single component — e.g., splitting two distinct acti…" at bounding box center [817, 564] width 579 height 38
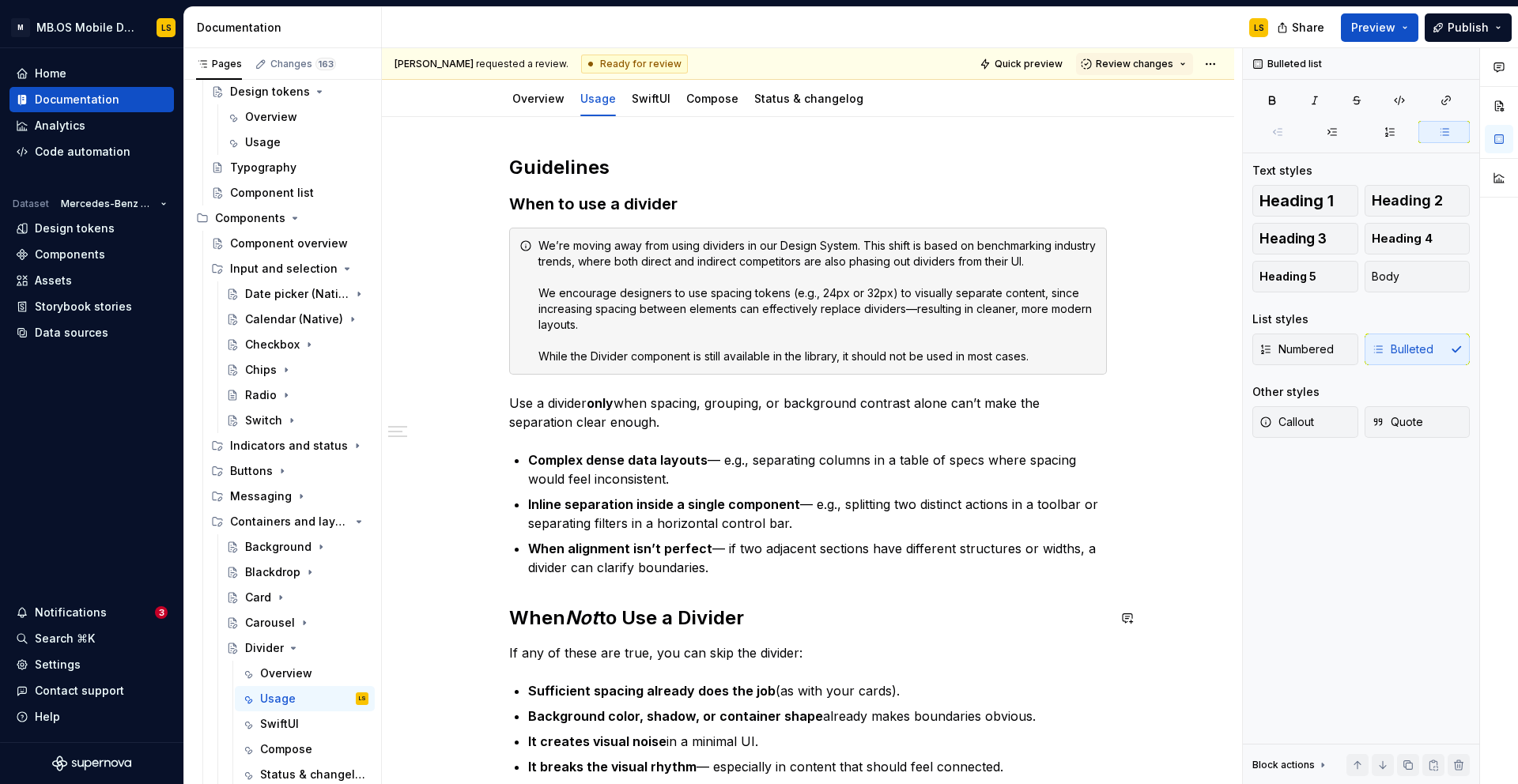
scroll to position [194, 0]
click at [664, 473] on p "Complex dense data layouts — e.g., separating columns in a table of specs where…" at bounding box center [817, 471] width 579 height 38
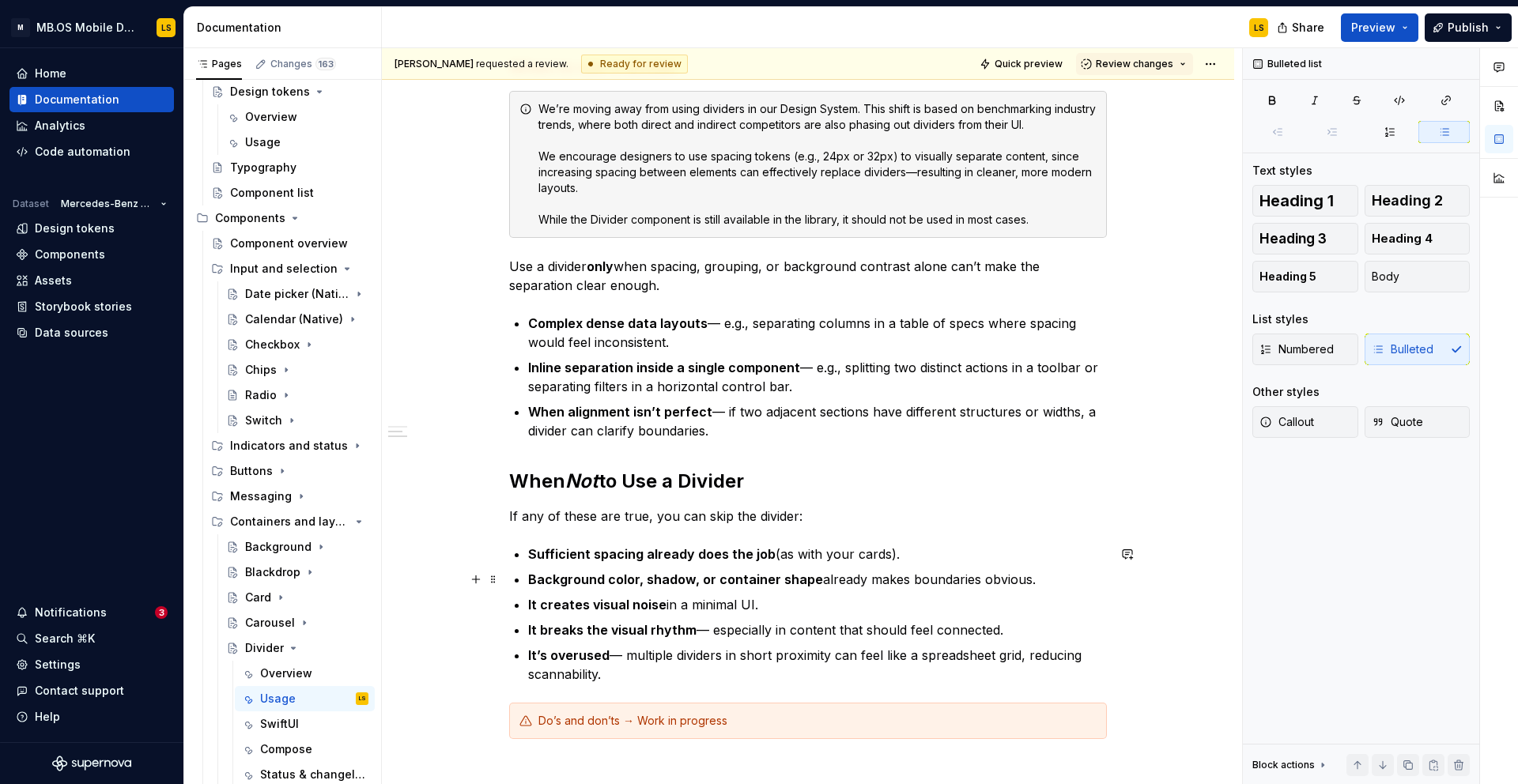
scroll to position [334, 0]
click at [840, 552] on p "Sufficient spacing already does the job (as with your cards)." at bounding box center [817, 553] width 579 height 19
drag, startPoint x: 730, startPoint y: 676, endPoint x: 501, endPoint y: 650, distance: 230.5
click at [509, 650] on div "Guidelines When to use a divider We’re moving away from using dividers in our D…" at bounding box center [808, 386] width 598 height 740
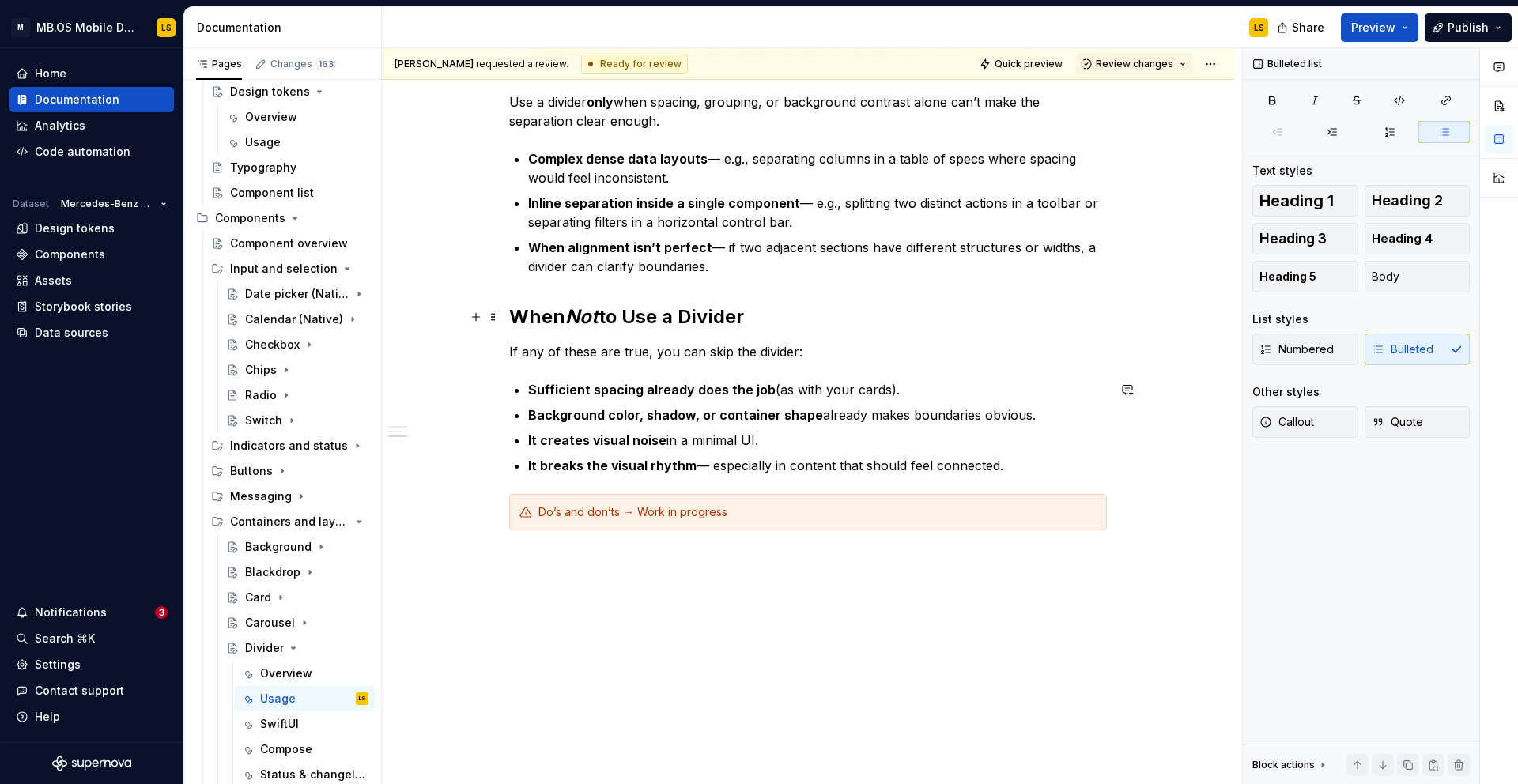
scroll to position [0, 0]
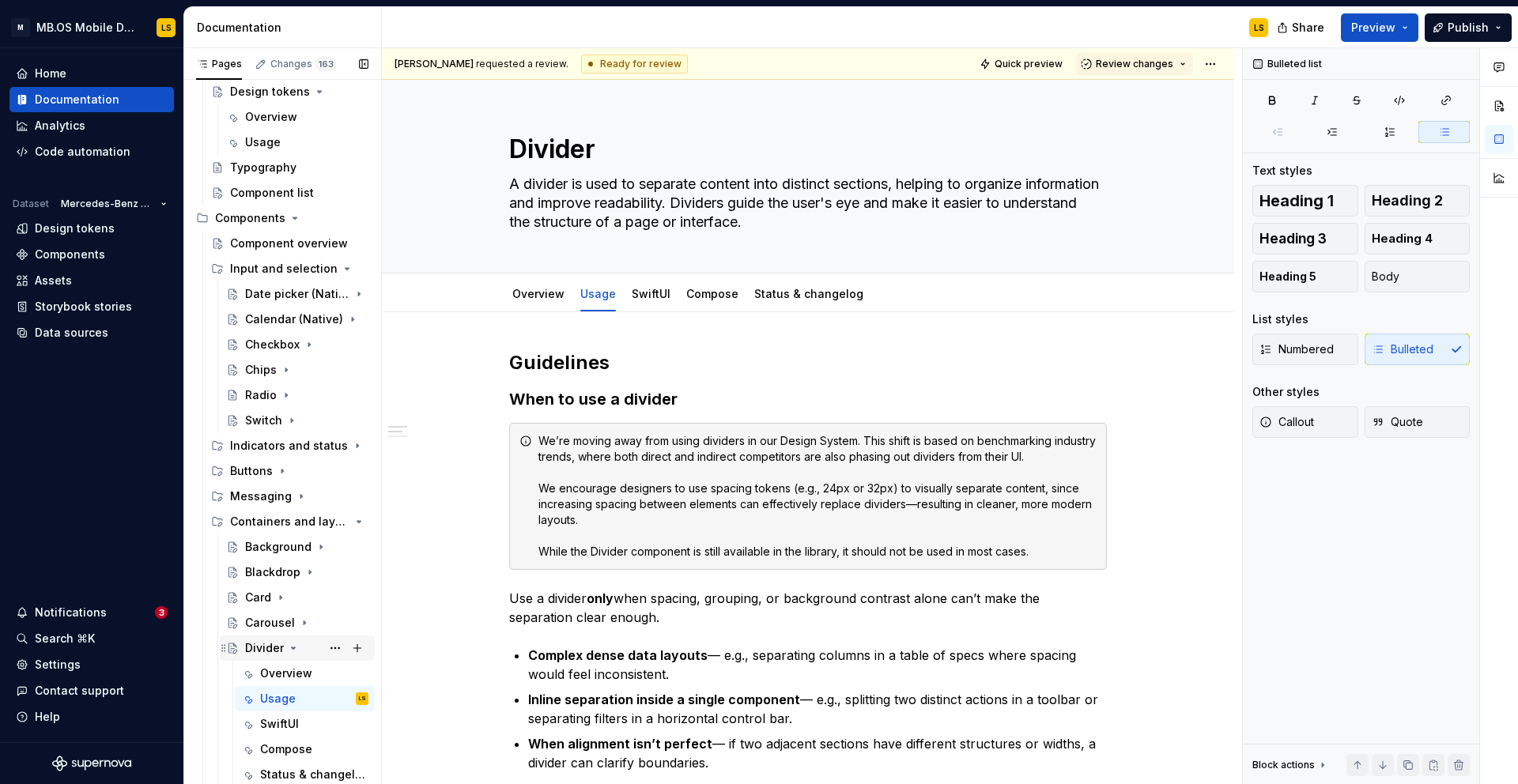
click at [290, 648] on icon "Page tree" at bounding box center [293, 648] width 13 height 13
click at [601, 338] on div "Guidelines When to use a divider We’re moving away from using dividers in our D…" at bounding box center [808, 797] width 853 height 969
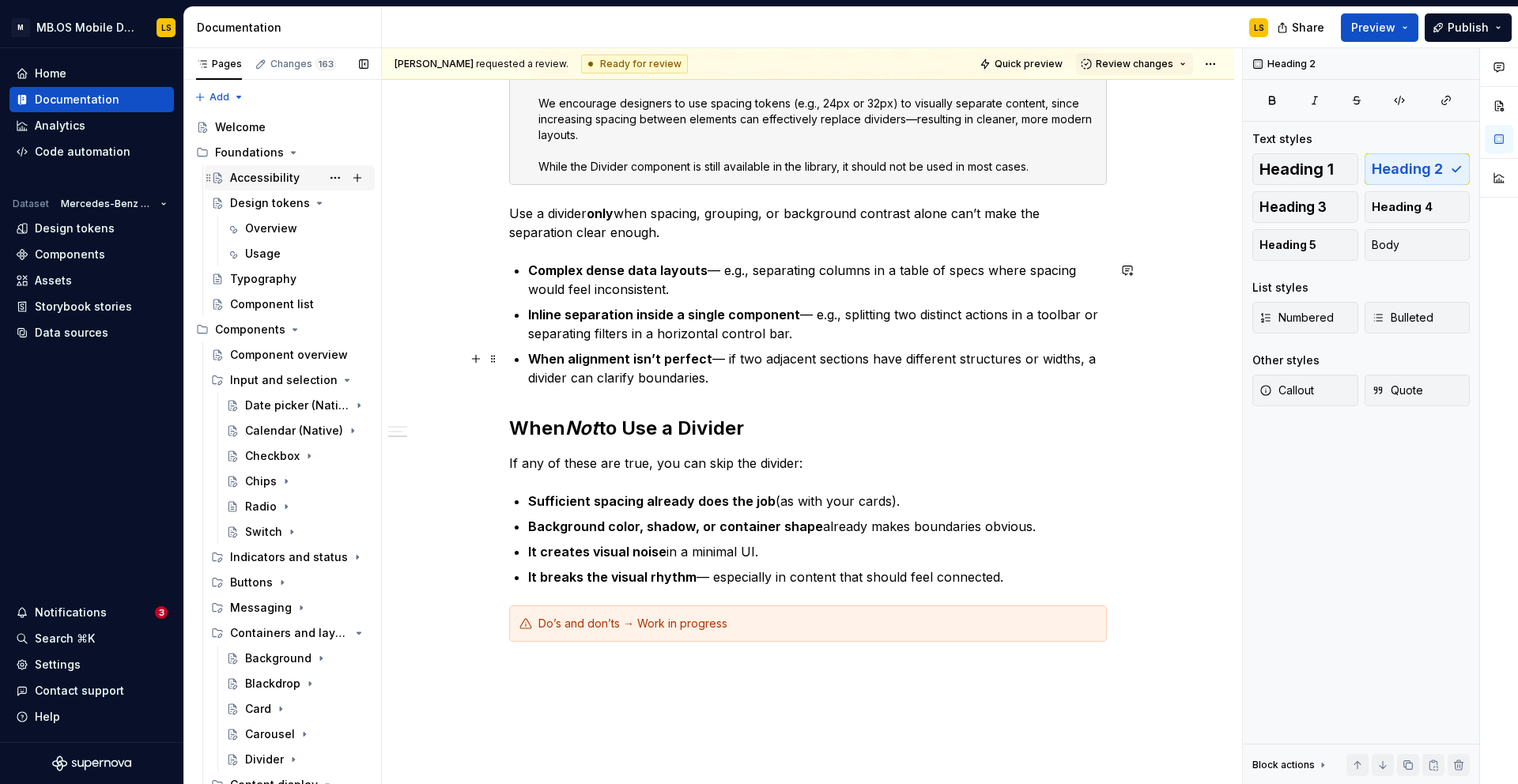
scroll to position [337, 0]
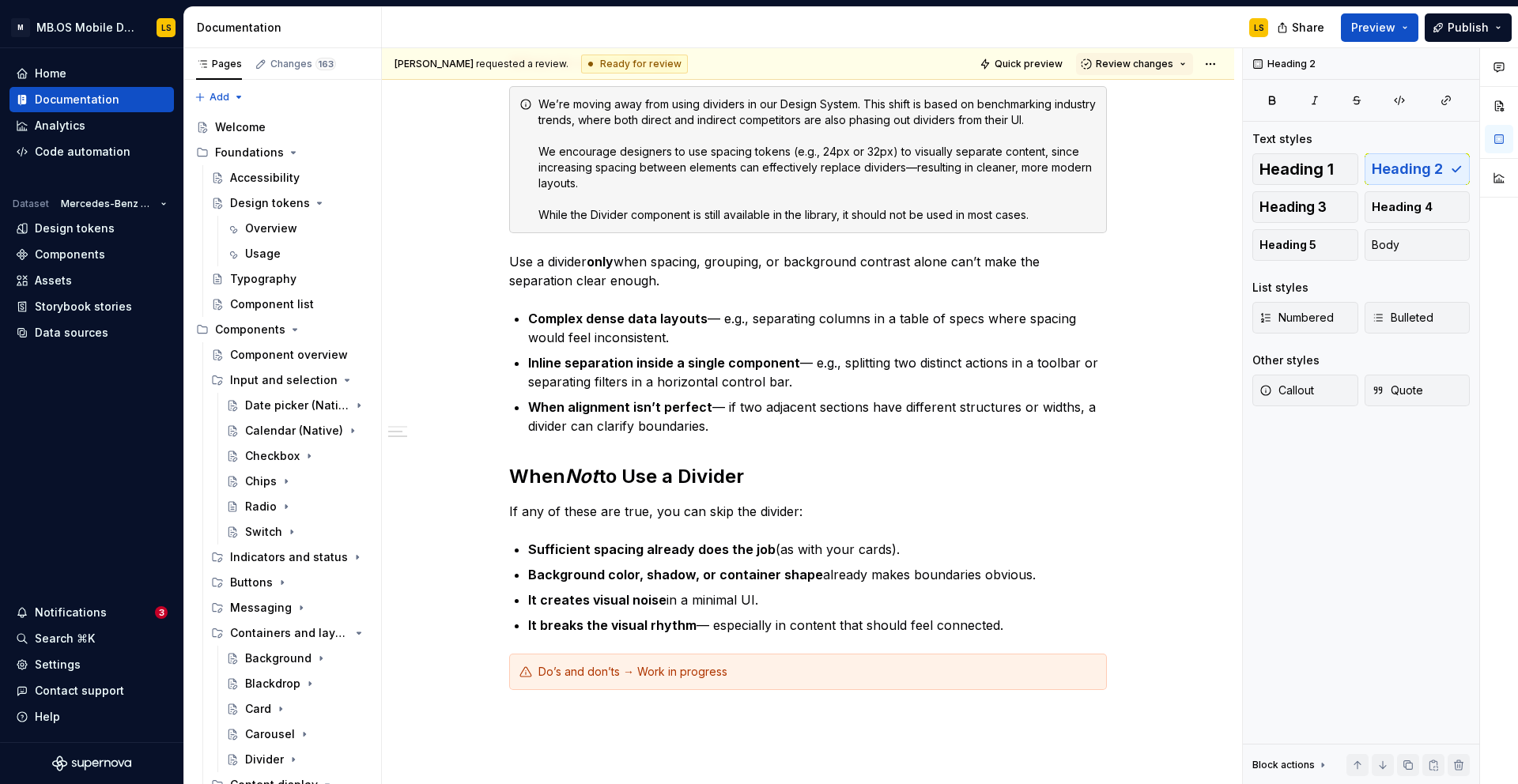
type textarea "*"
